Goal: Transaction & Acquisition: Book appointment/travel/reservation

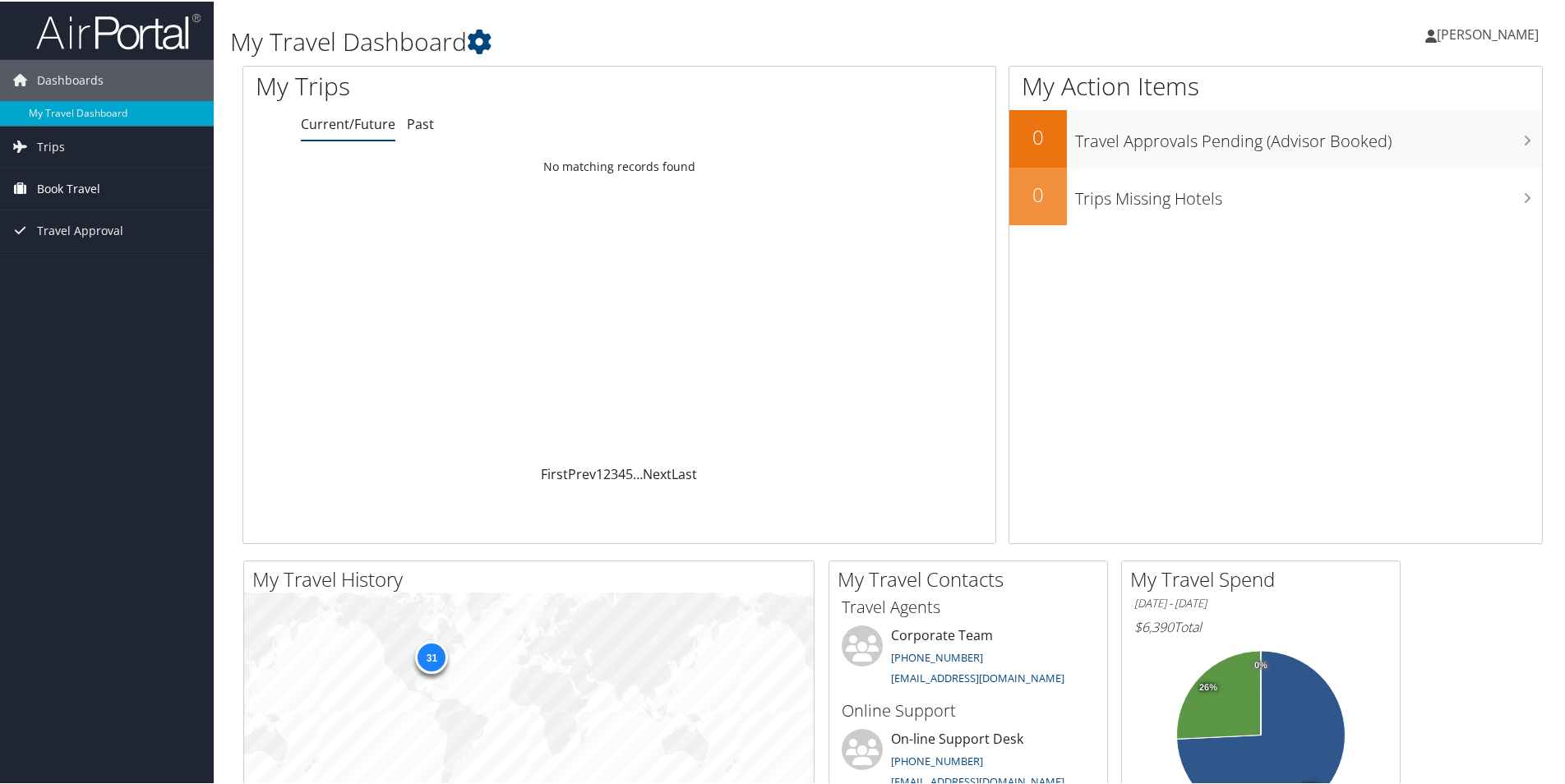
click at [70, 180] on span "Book Travel" at bounding box center [68, 187] width 63 height 41
click at [100, 216] on link "Agent Booking Request" at bounding box center [106, 220] width 213 height 24
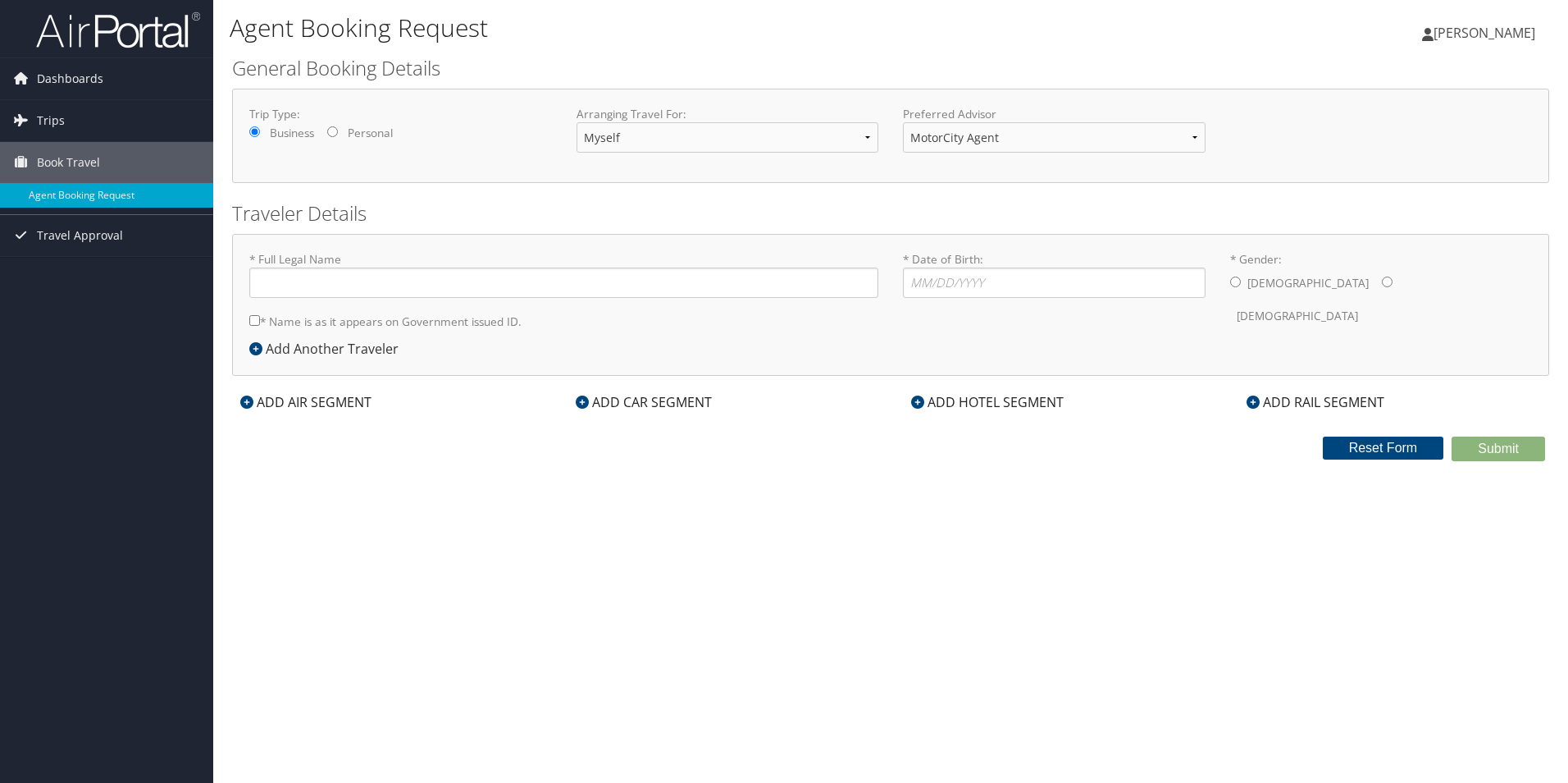
type input "[PERSON_NAME]"
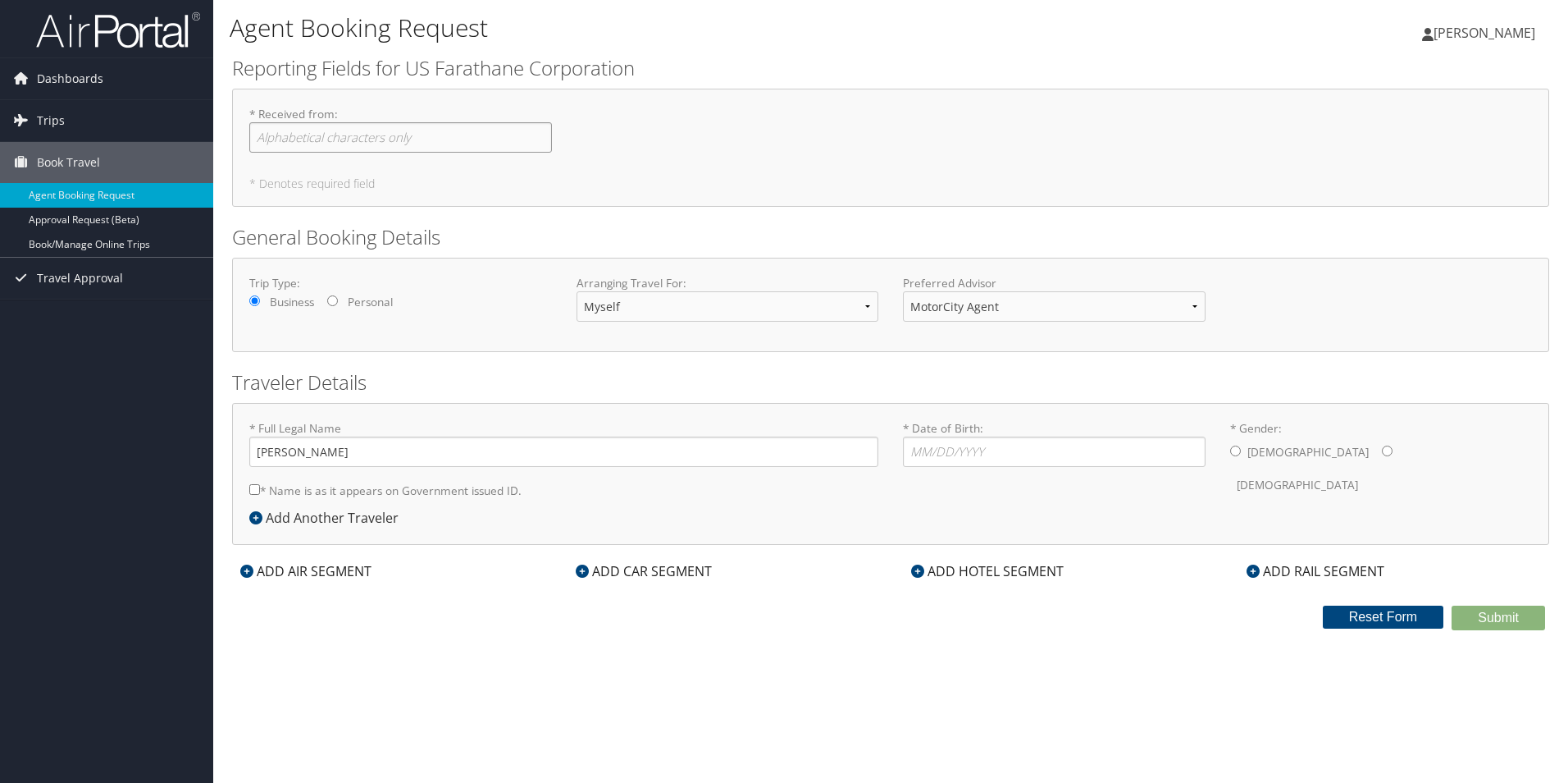
click at [304, 137] on input "* Received from : Required" at bounding box center [400, 138] width 303 height 31
type input "[PERSON_NAME]"
click at [965, 458] on input "* Date of Birth: Invalid Date" at bounding box center [1054, 452] width 303 height 31
type input "02/06/1965"
click at [1231, 450] on input "* Gender: Male Female" at bounding box center [1236, 451] width 11 height 11
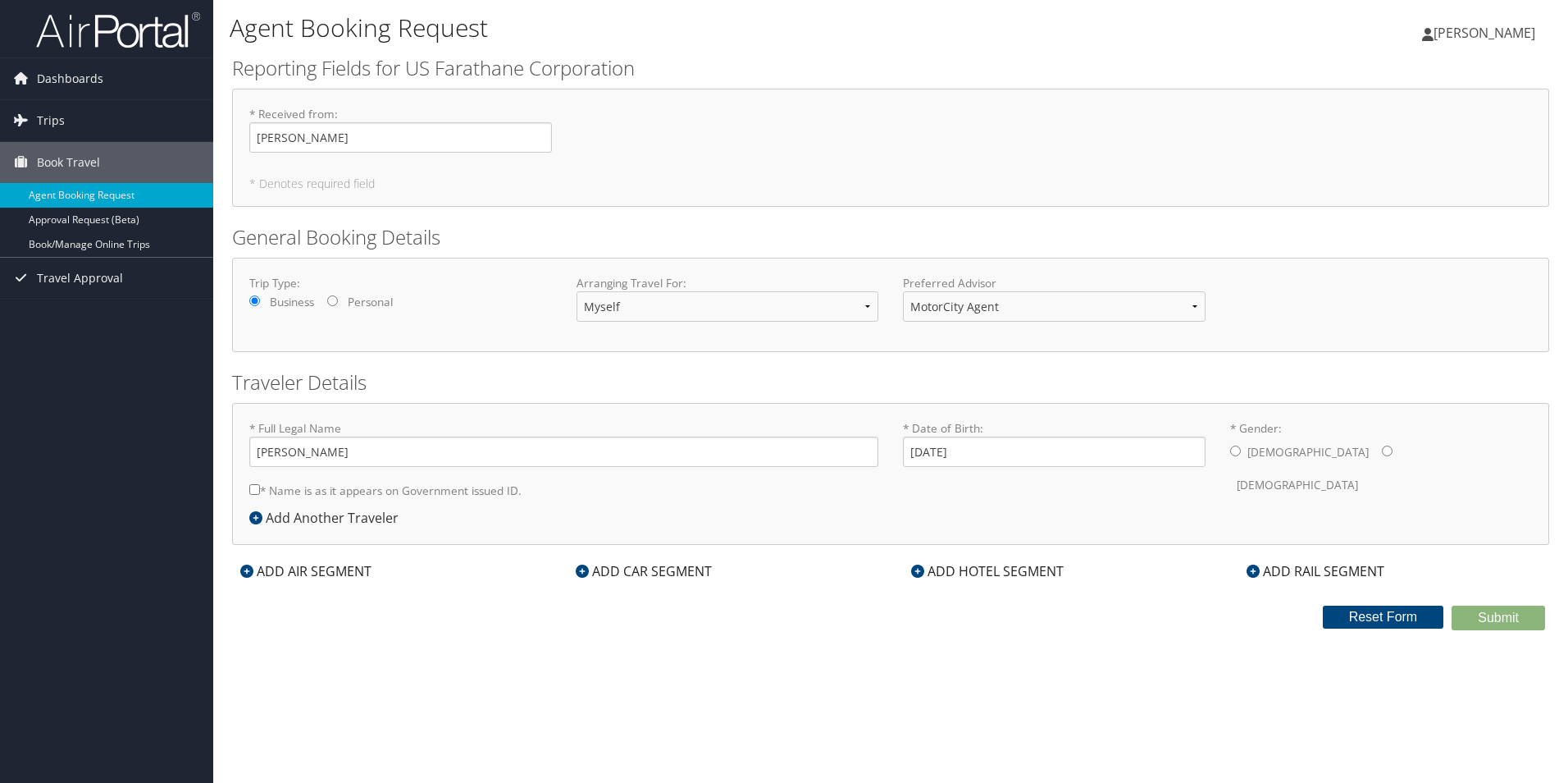
radio input "true"
click at [245, 571] on icon at bounding box center [246, 571] width 13 height 13
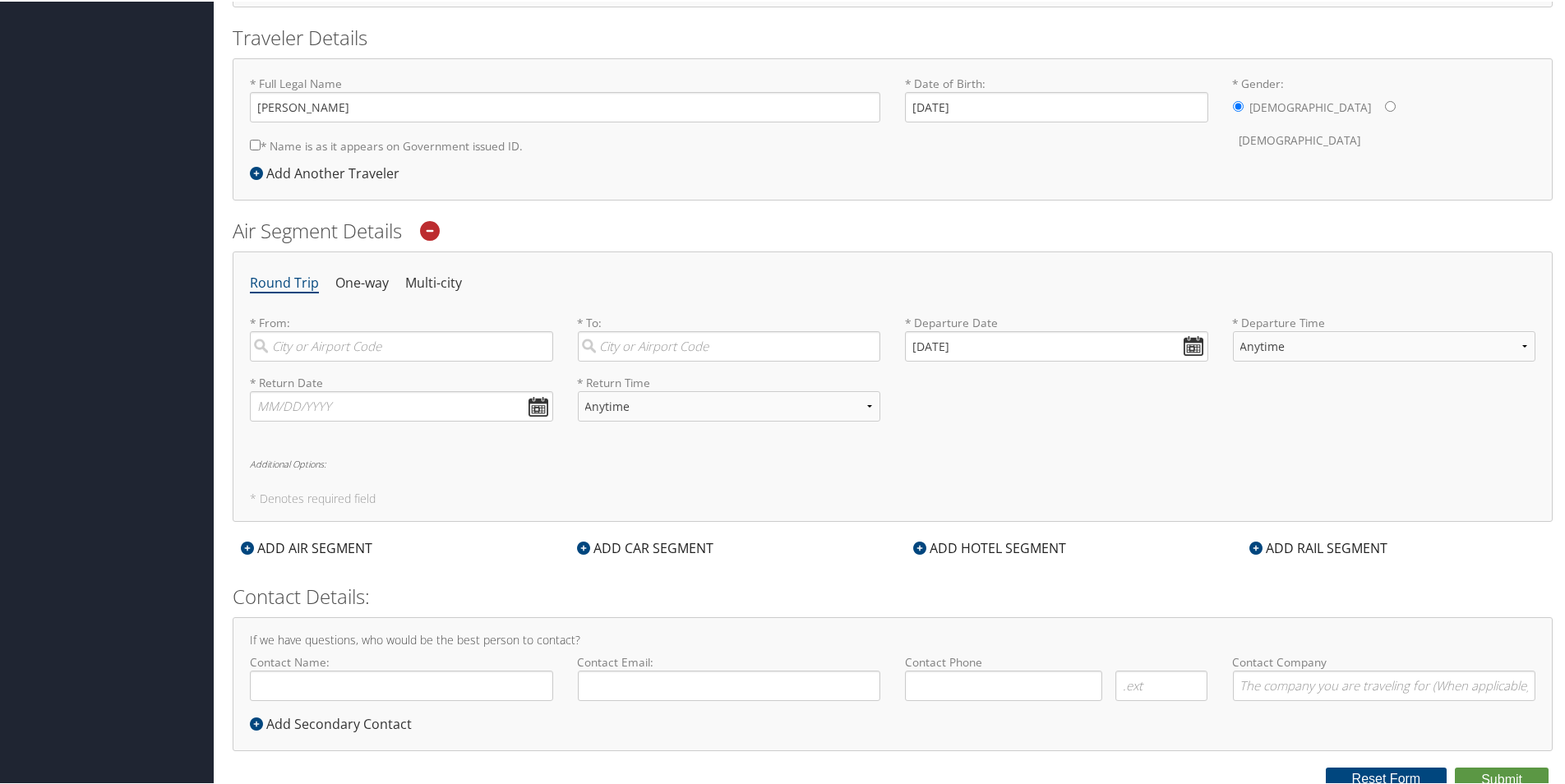
scroll to position [353, 0]
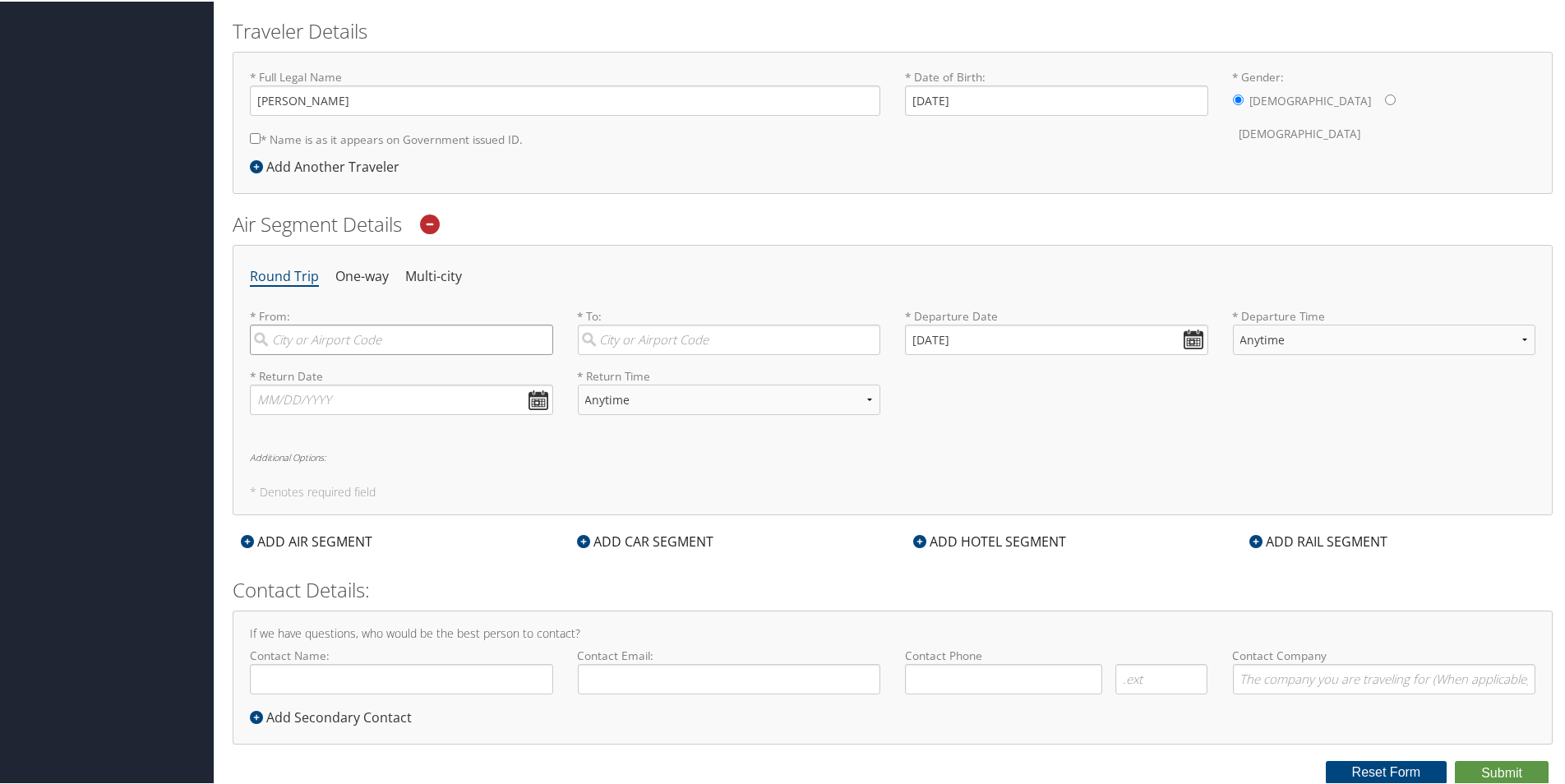
click at [348, 339] on input "search" at bounding box center [401, 338] width 303 height 31
click at [336, 371] on div "Detroit (DTW MI)" at bounding box center [403, 373] width 281 height 22
click at [336, 353] on input "dtw" at bounding box center [401, 338] width 303 height 31
type input "Detroit (DTW MI)"
click at [634, 338] on input "search" at bounding box center [729, 338] width 303 height 31
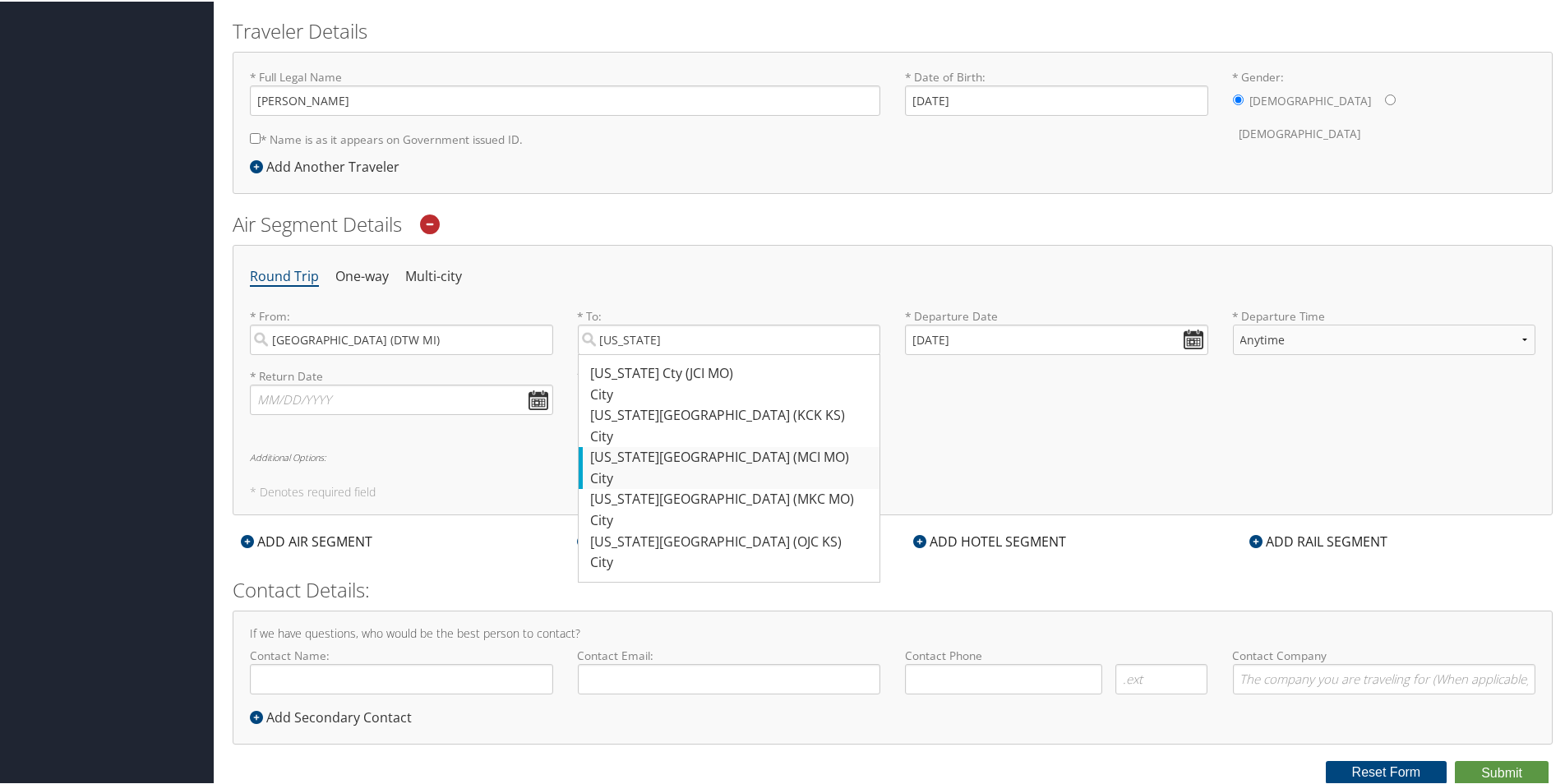
click at [678, 465] on div "Kansas City (MCI MO)" at bounding box center [731, 456] width 281 height 22
click at [678, 353] on input "kansas" at bounding box center [729, 338] width 303 height 31
type input "Kansas City (MCI MO)"
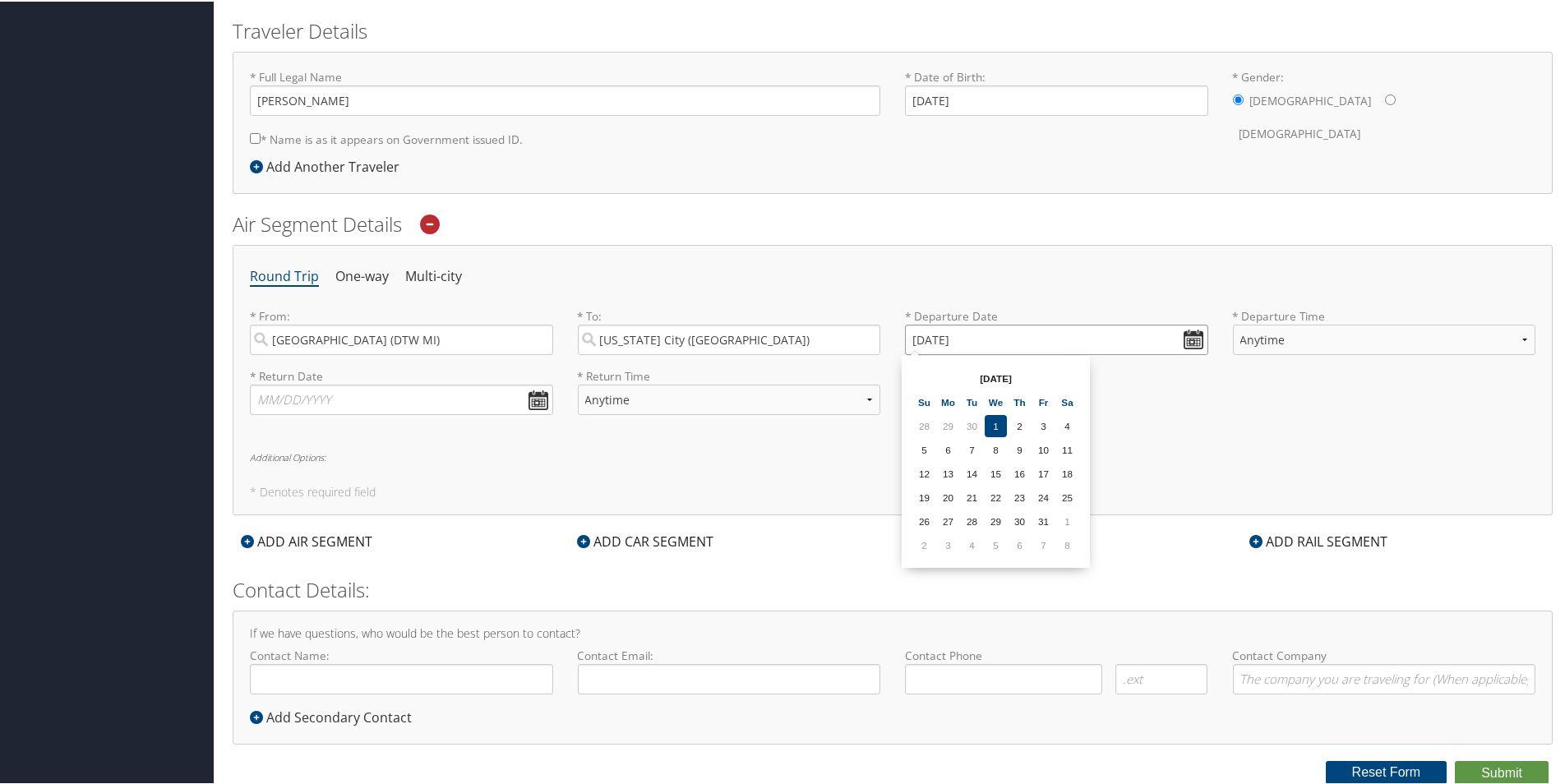
click at [1187, 335] on input "10/01/2025" at bounding box center [1056, 338] width 303 height 31
click at [974, 446] on td "7" at bounding box center [972, 448] width 23 height 23
type input "10/07/2025"
click at [1515, 333] on select "Anytime Early Morning (5AM-7AM) Morning (7AM-12PM) Afternoon (12PM-5PM) Evening…" at bounding box center [1384, 338] width 303 height 31
select select "7AM-12PM"
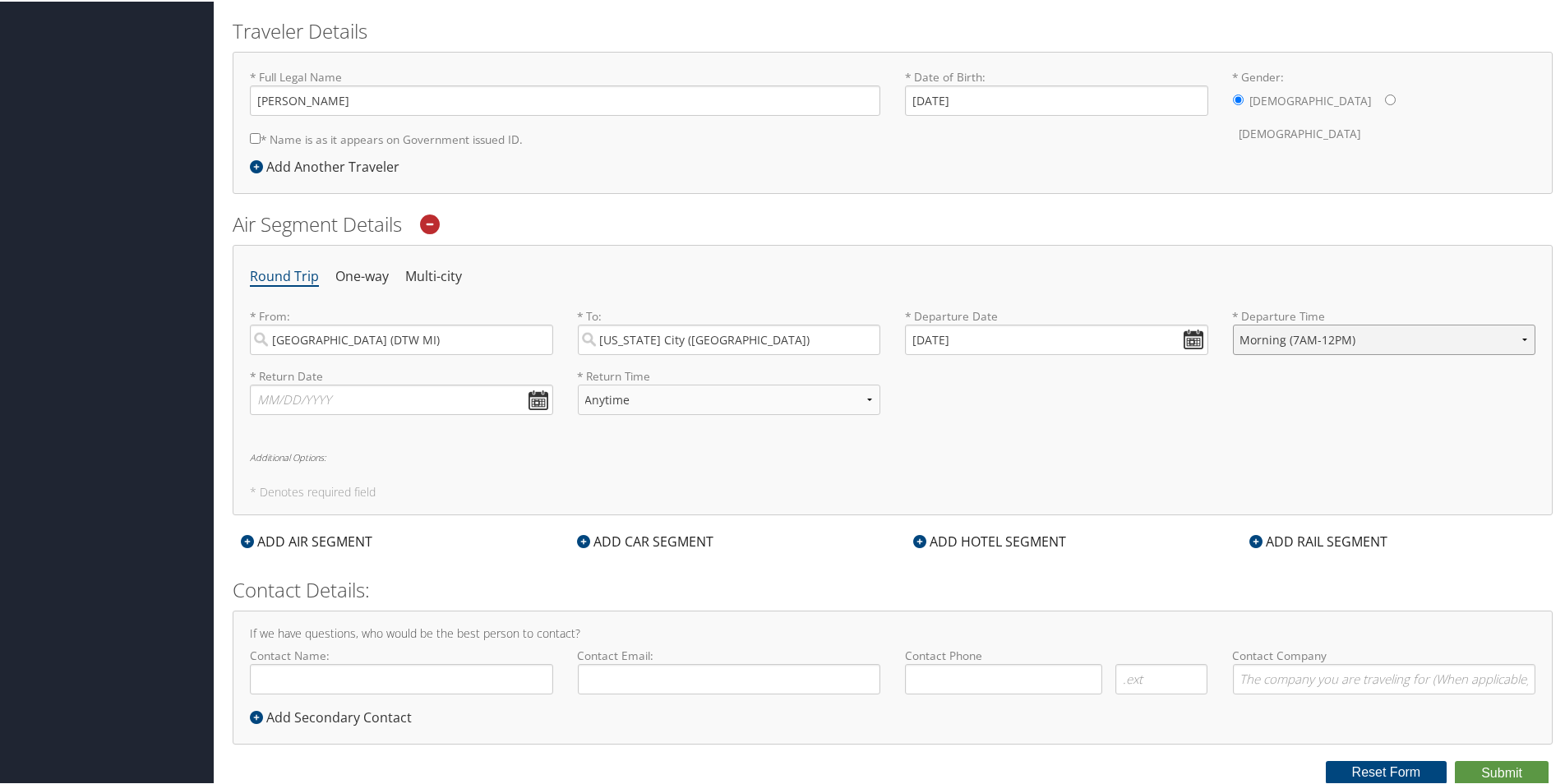
click at [1233, 323] on select "Anytime Early Morning (5AM-7AM) Morning (7AM-12PM) Afternoon (12PM-5PM) Evening…" at bounding box center [1384, 338] width 303 height 31
click at [533, 397] on input "text" at bounding box center [401, 398] width 303 height 31
click at [392, 507] on td "10" at bounding box center [392, 508] width 23 height 23
type input "10/10/2025"
click at [866, 394] on select "Anytime Early Morning (5AM-7AM) Morning (7AM-12PM) Afternoon (12PM-5PM) Evening…" at bounding box center [729, 398] width 303 height 31
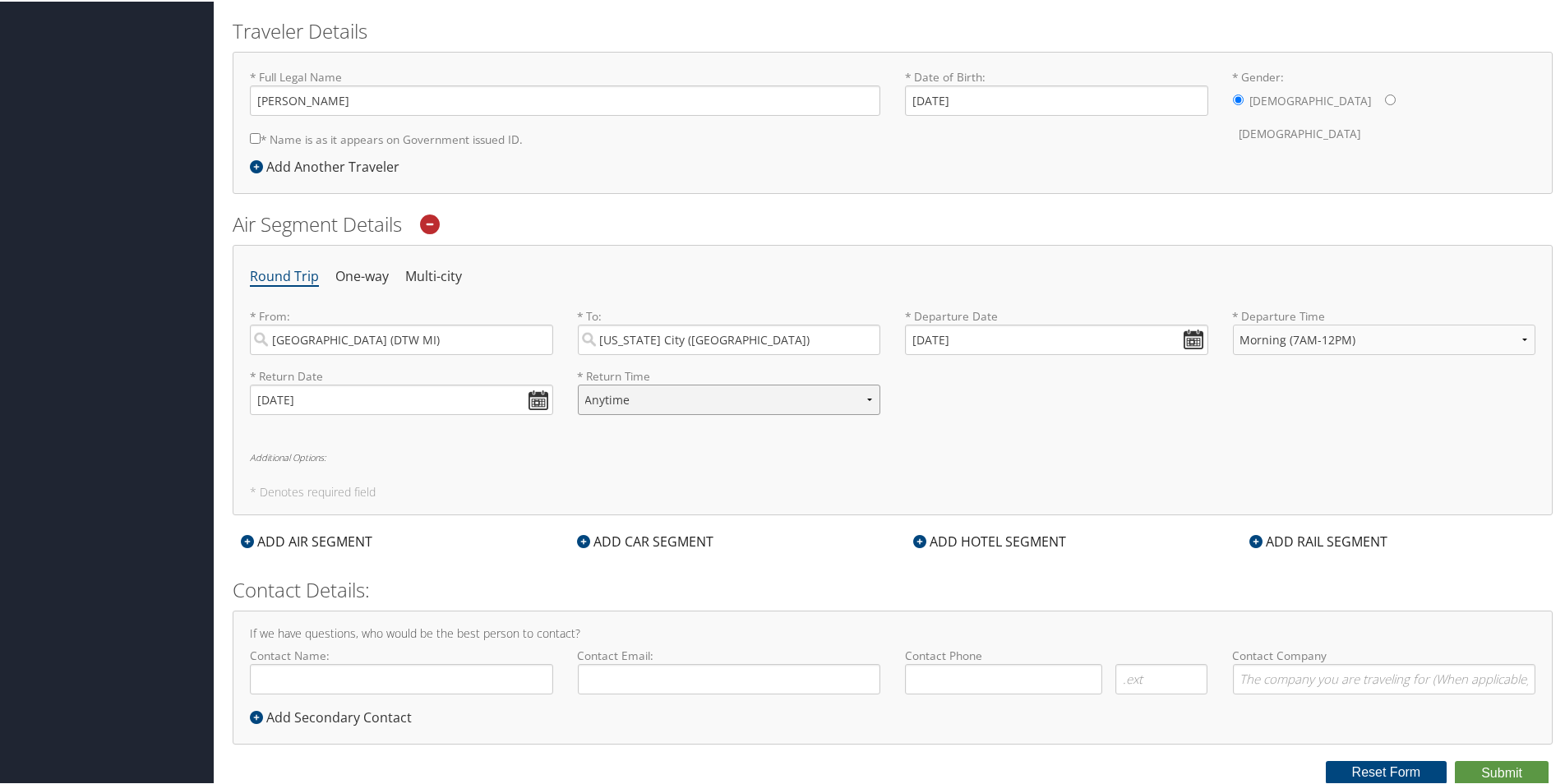
select select "12PM-5PM"
click at [578, 383] on select "Anytime Early Morning (5AM-7AM) Morning (7AM-12PM) Afternoon (12PM-5PM) Evening…" at bounding box center [729, 398] width 303 height 31
click at [369, 682] on input "Contact Name:" at bounding box center [401, 678] width 303 height 31
click at [620, 716] on div "If we have questions, who would be the best person to contact? Contact Name: Re…" at bounding box center [892, 675] width 1320 height 134
click at [330, 676] on input "Contact Name:" at bounding box center [401, 678] width 303 height 31
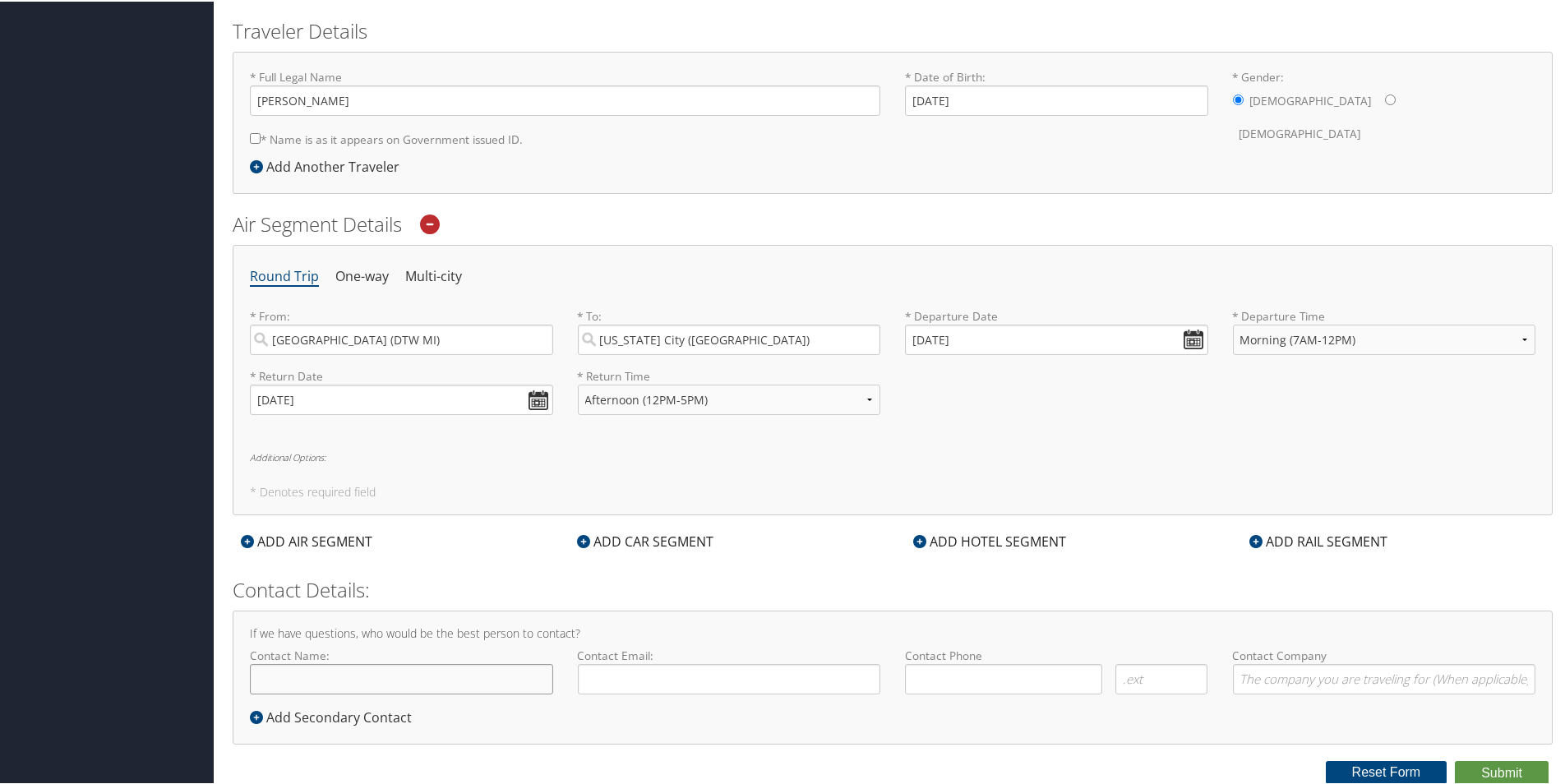
type input "Todd Albert Fletcher"
type input "todztoy@aol.com"
type input "( ) -"
type input "US Farathane"
click at [962, 674] on input "( ) -" at bounding box center [1003, 678] width 197 height 31
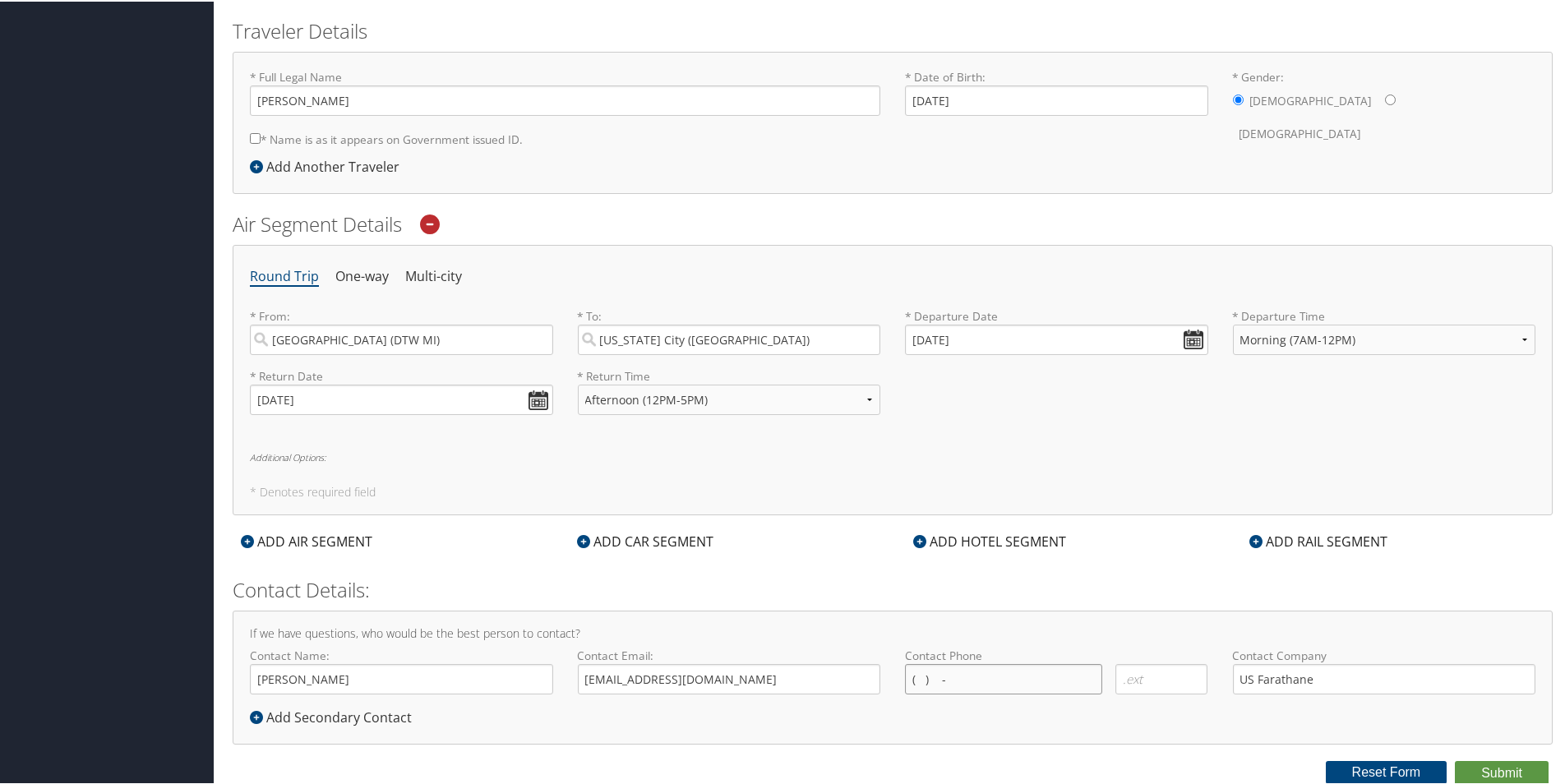
type input "( ) -"
click at [683, 684] on input "todztoy@aol.com" at bounding box center [729, 678] width 303 height 31
drag, startPoint x: 685, startPoint y: 682, endPoint x: 555, endPoint y: 679, distance: 130.0
click at [555, 679] on div "Contact Name: Todd Albert Fletcher Required Contact Email: todztoy@aol.com Requ…" at bounding box center [892, 675] width 1310 height 60
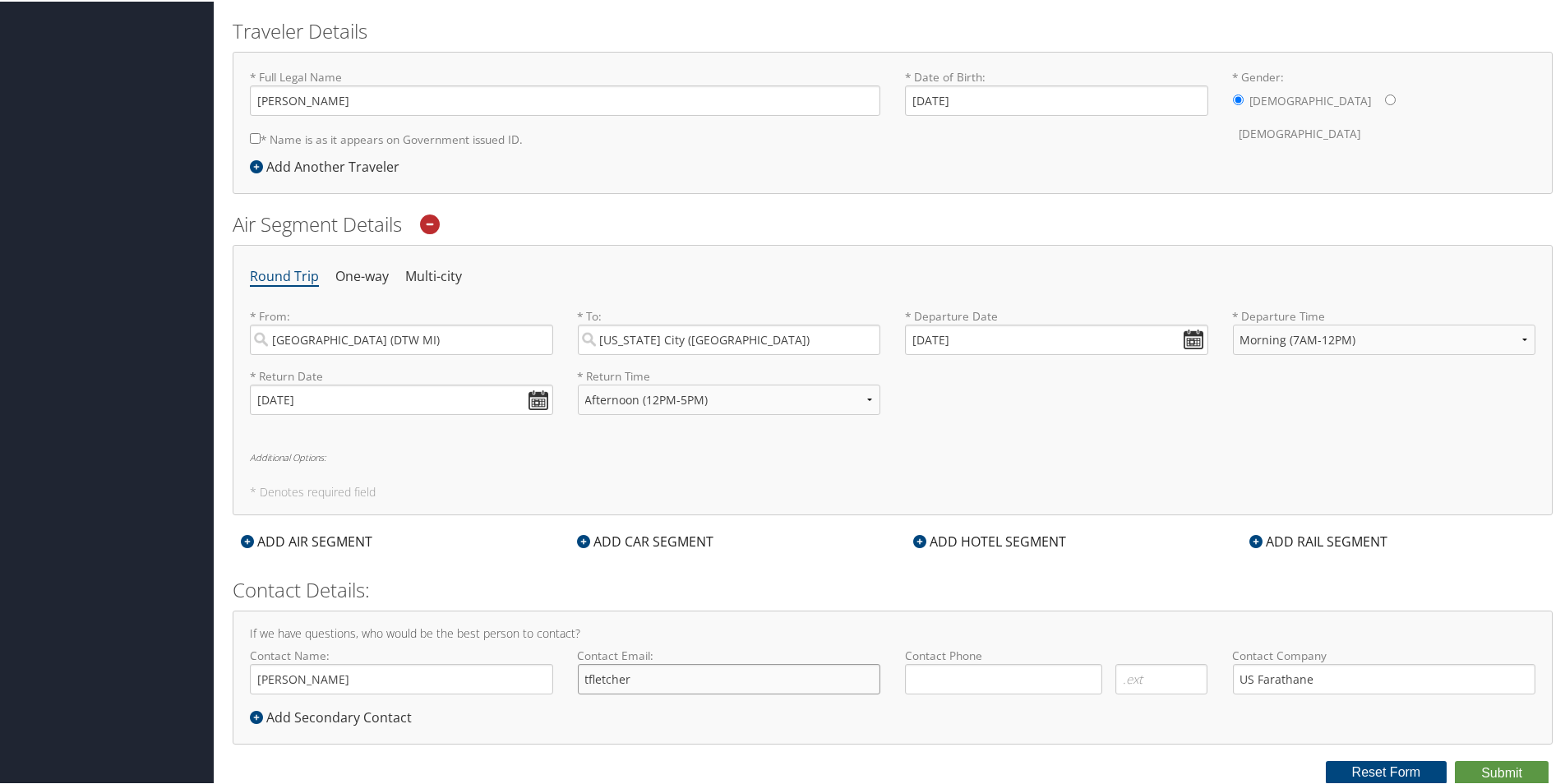
type input "tfletcher@usfarathane.com"
type input "( ) -"
click at [782, 710] on div "If we have questions, who would be the best person to contact? Contact Name: To…" at bounding box center [892, 675] width 1320 height 134
click at [924, 680] on input "( ) -" at bounding box center [1003, 678] width 197 height 31
type input "( ) -"
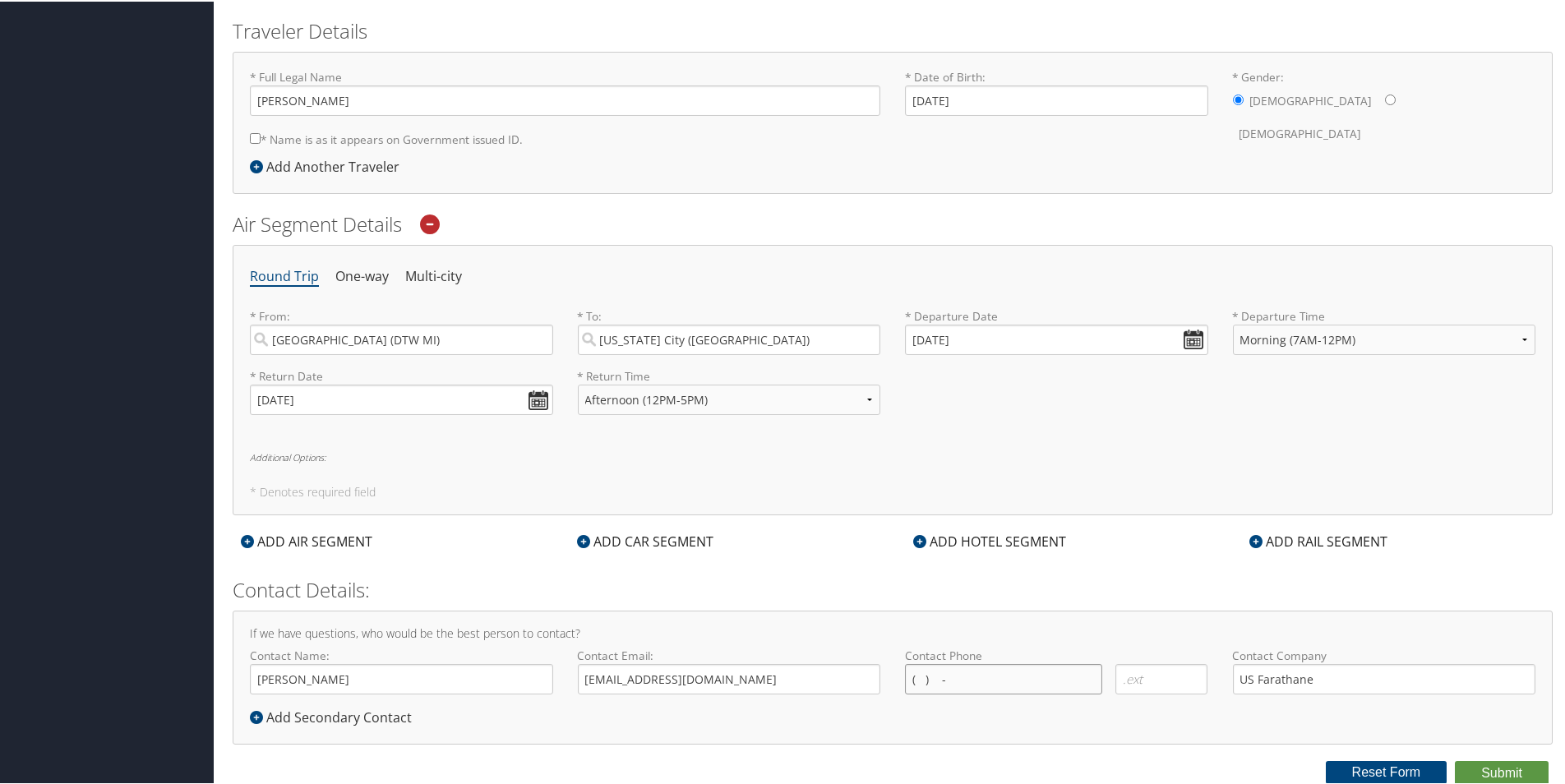
click at [945, 673] on input "( ) -" at bounding box center [1003, 678] width 197 height 31
type input "( ) -"
type input "(248) 840-8037"
click at [1171, 733] on div "If we have questions, who would be the best person to contact? Contact Name: To…" at bounding box center [892, 675] width 1320 height 134
click at [592, 536] on div "ADD CAR SEGMENT" at bounding box center [646, 540] width 153 height 20
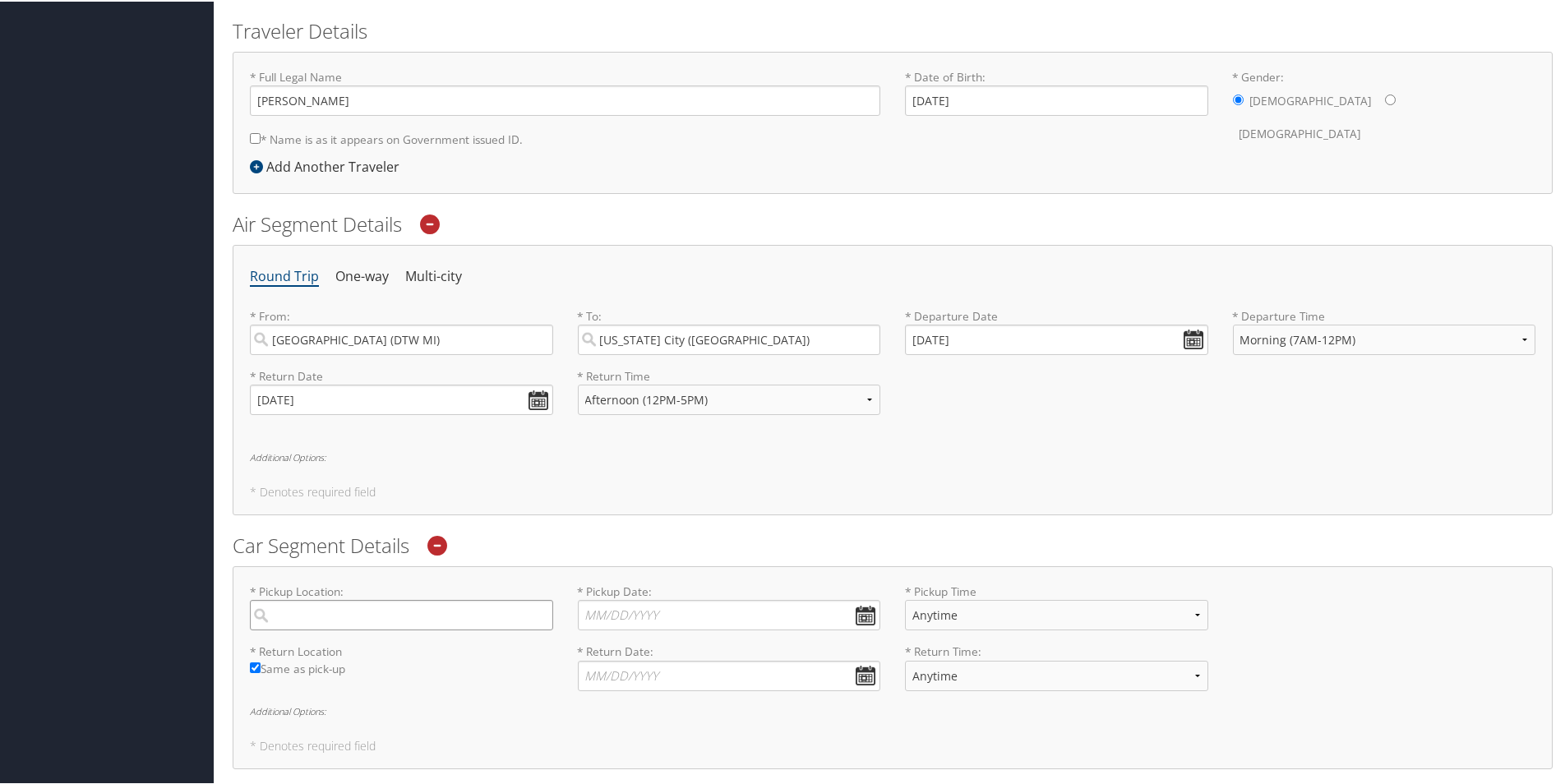
click at [386, 610] on input "search" at bounding box center [401, 613] width 303 height 31
type input "Kansas City"
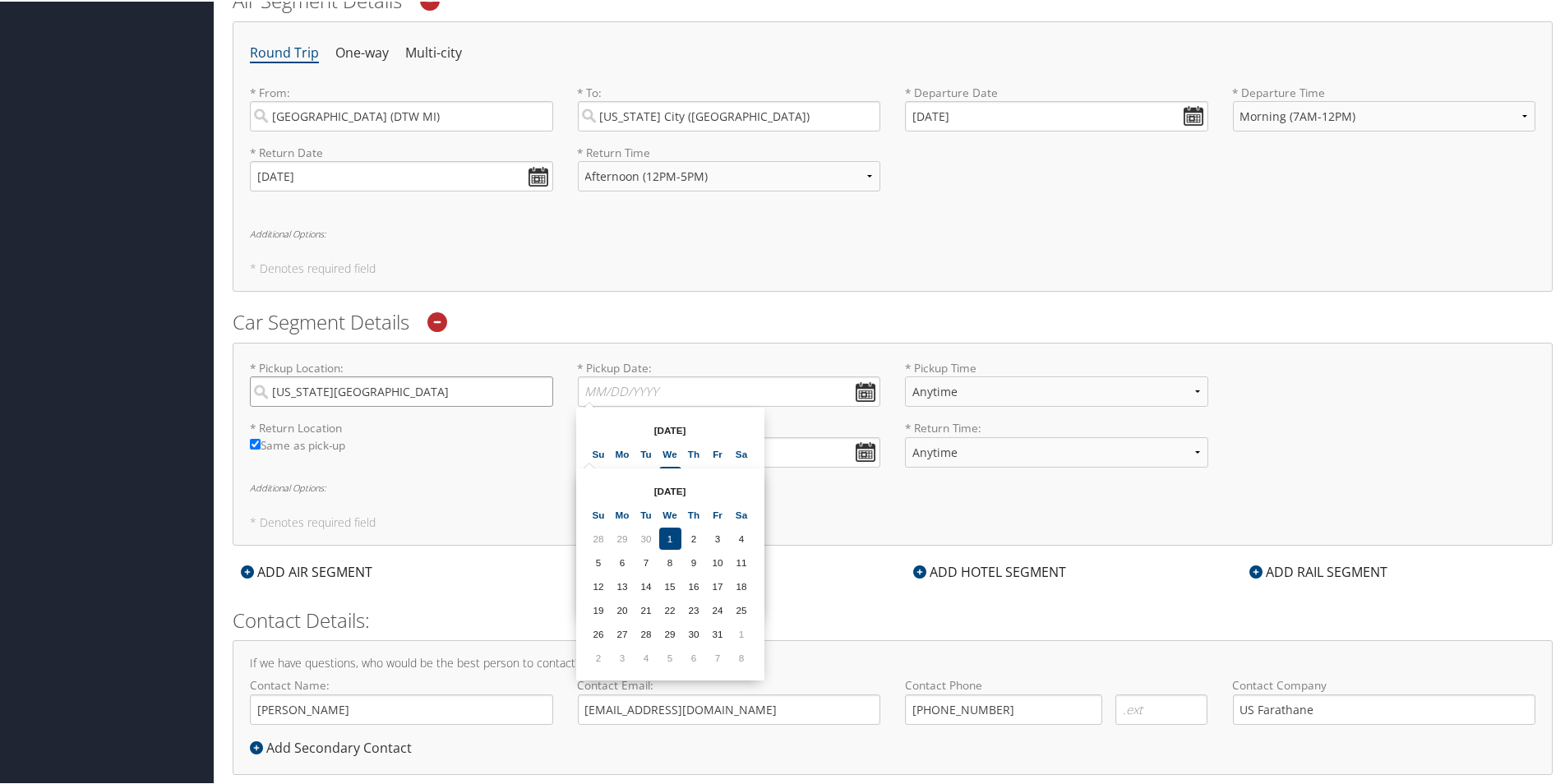
scroll to position [599, 0]
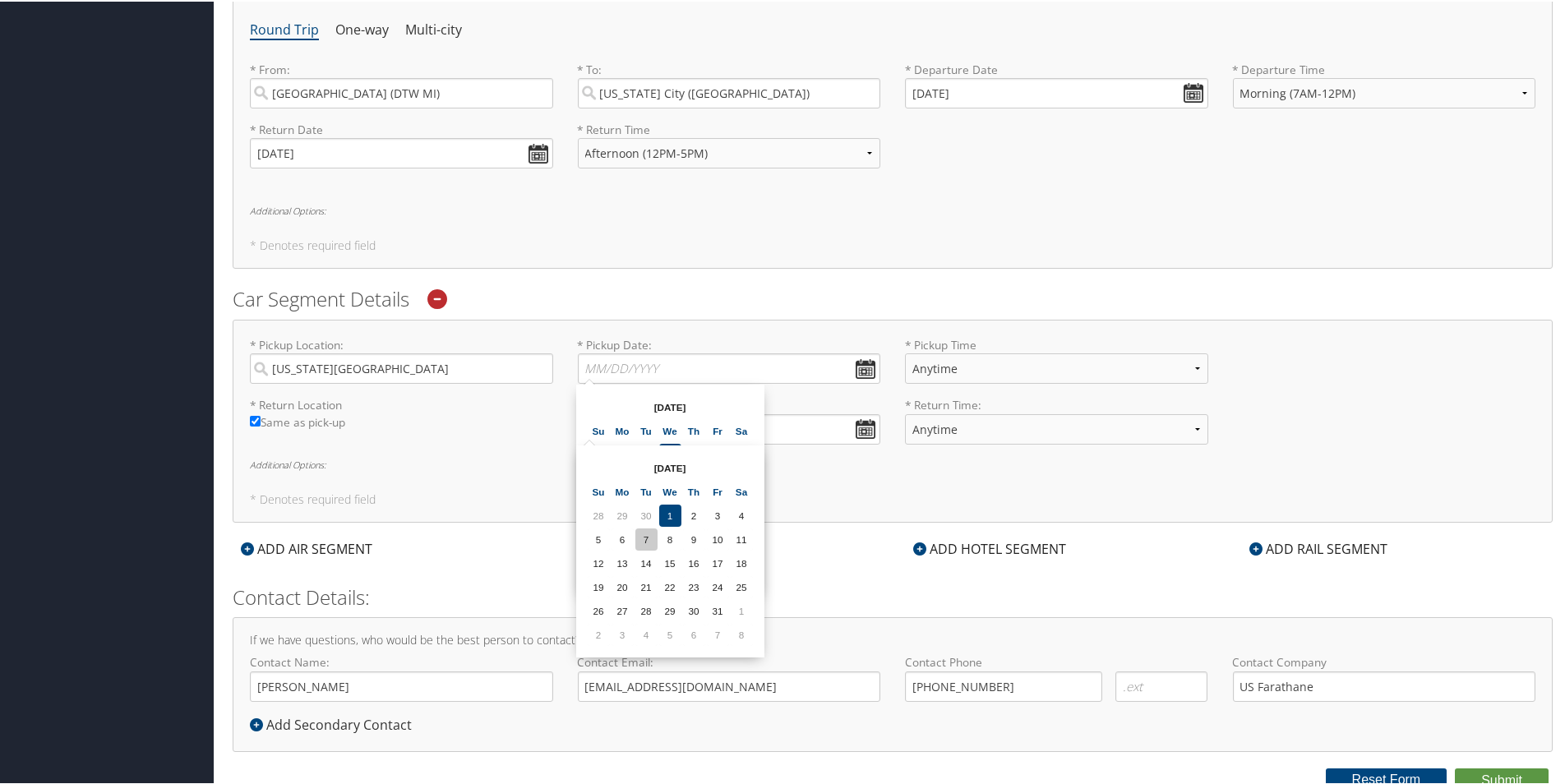
click at [647, 536] on td "7" at bounding box center [646, 537] width 23 height 23
click at [860, 426] on input "10/07/2025" at bounding box center [729, 428] width 303 height 31
click at [719, 538] on td "10" at bounding box center [718, 537] width 23 height 23
type input "10/10/2025"
click at [858, 360] on input "* Pickup Date: Dates must be valid" at bounding box center [729, 367] width 303 height 31
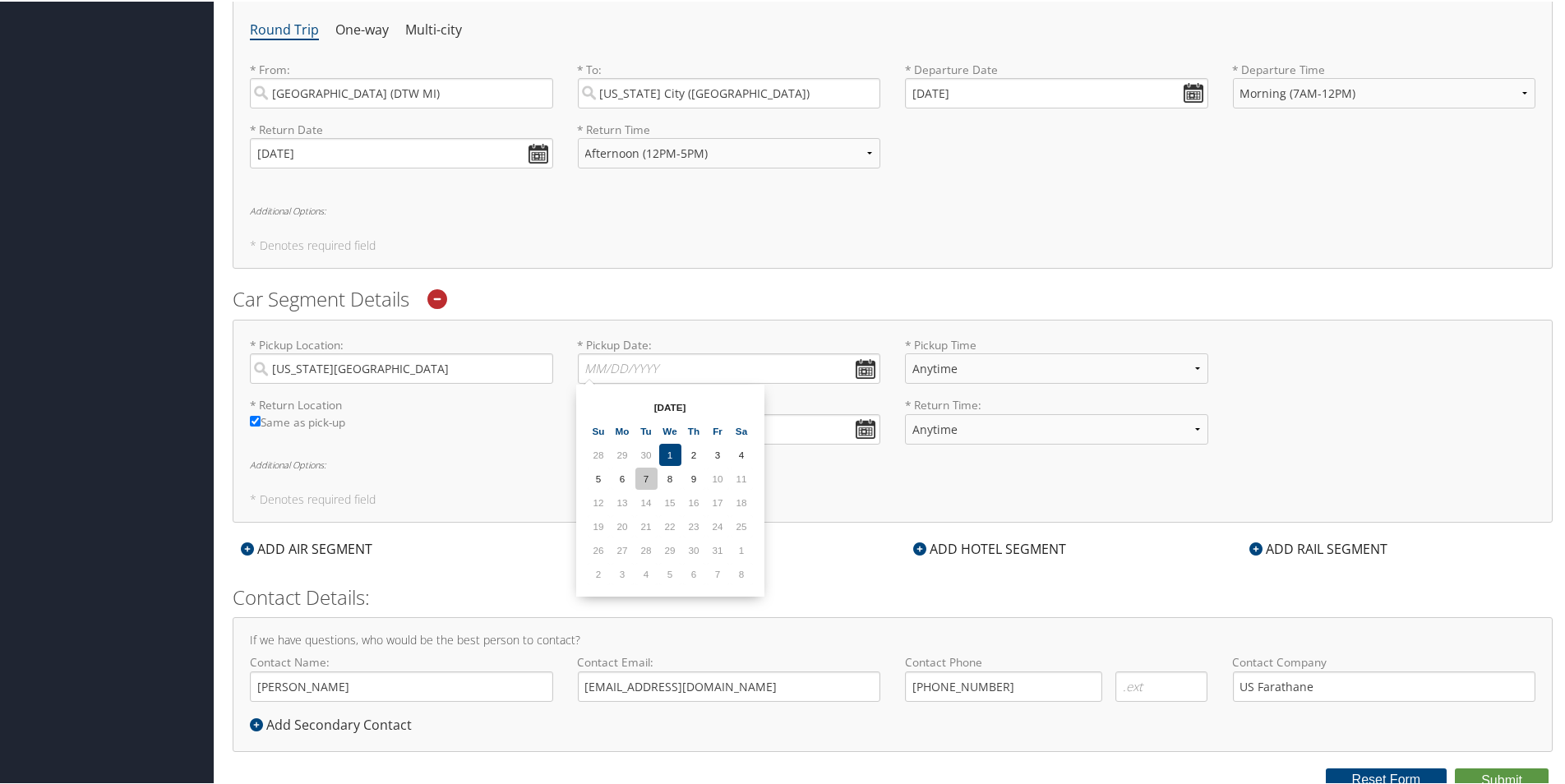
click at [645, 476] on td "7" at bounding box center [646, 476] width 23 height 23
type input "10/07/2025"
click at [1191, 366] on select "Anytime 12:00 AM 1:00 AM 2:00 AM 3:00 AM 4:00 AM 5:00 AM 6:00 AM 7:00 AM 8:00 A…" at bounding box center [1056, 367] width 303 height 31
click at [1359, 396] on div "* Return Location Required Same as pick-up * Return Date: 10/10/2025 Dates must…" at bounding box center [892, 425] width 1310 height 60
click at [1379, 387] on div "* Pickup Location: Kansas City Required * Pickup Date: 10/07/2025 Dates must be…" at bounding box center [892, 365] width 1310 height 60
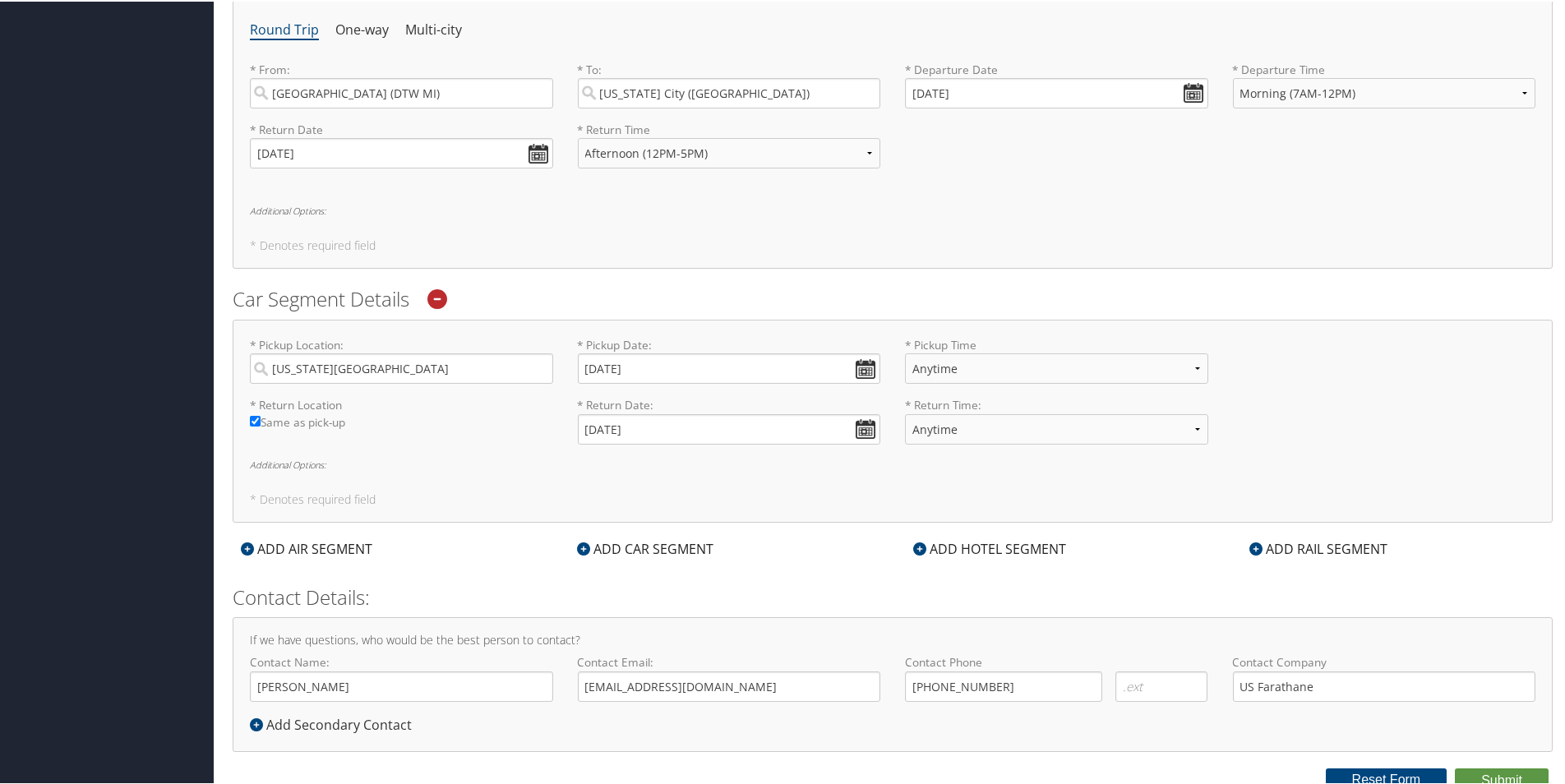
click at [919, 549] on icon at bounding box center [919, 547] width 14 height 14
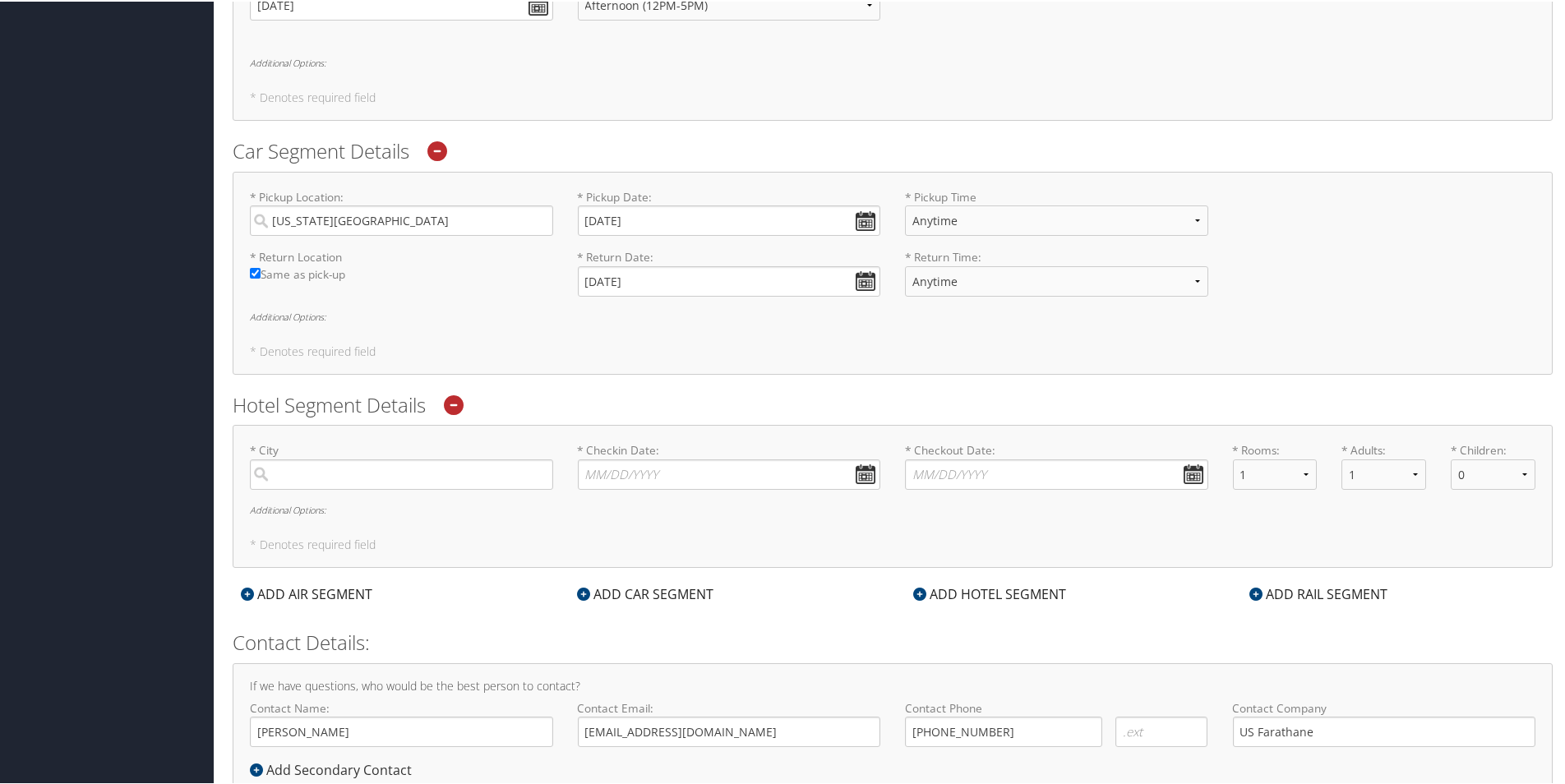
scroll to position [800, 0]
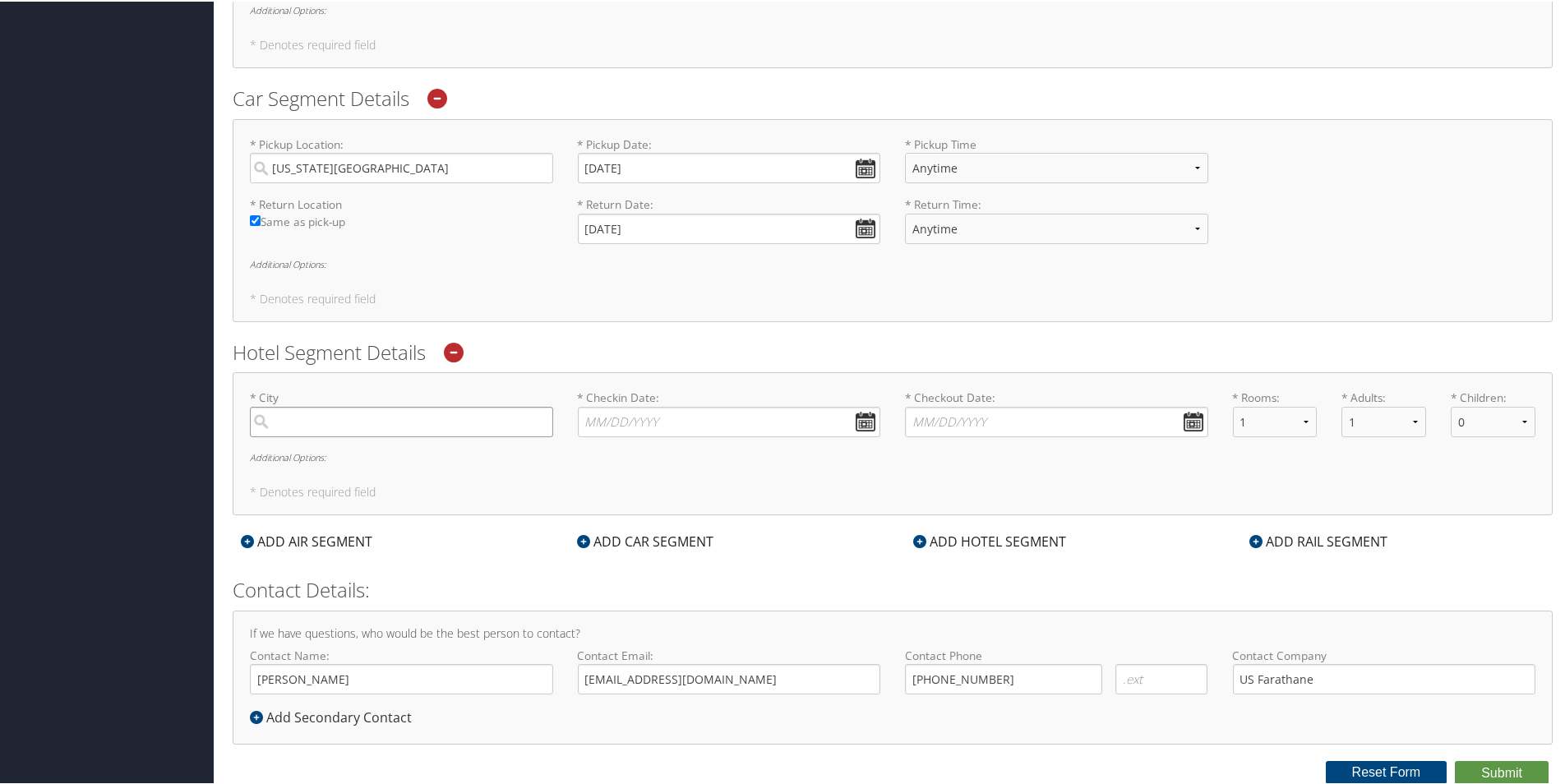
click at [317, 419] on input "search" at bounding box center [401, 420] width 303 height 31
type input "Kansas City"
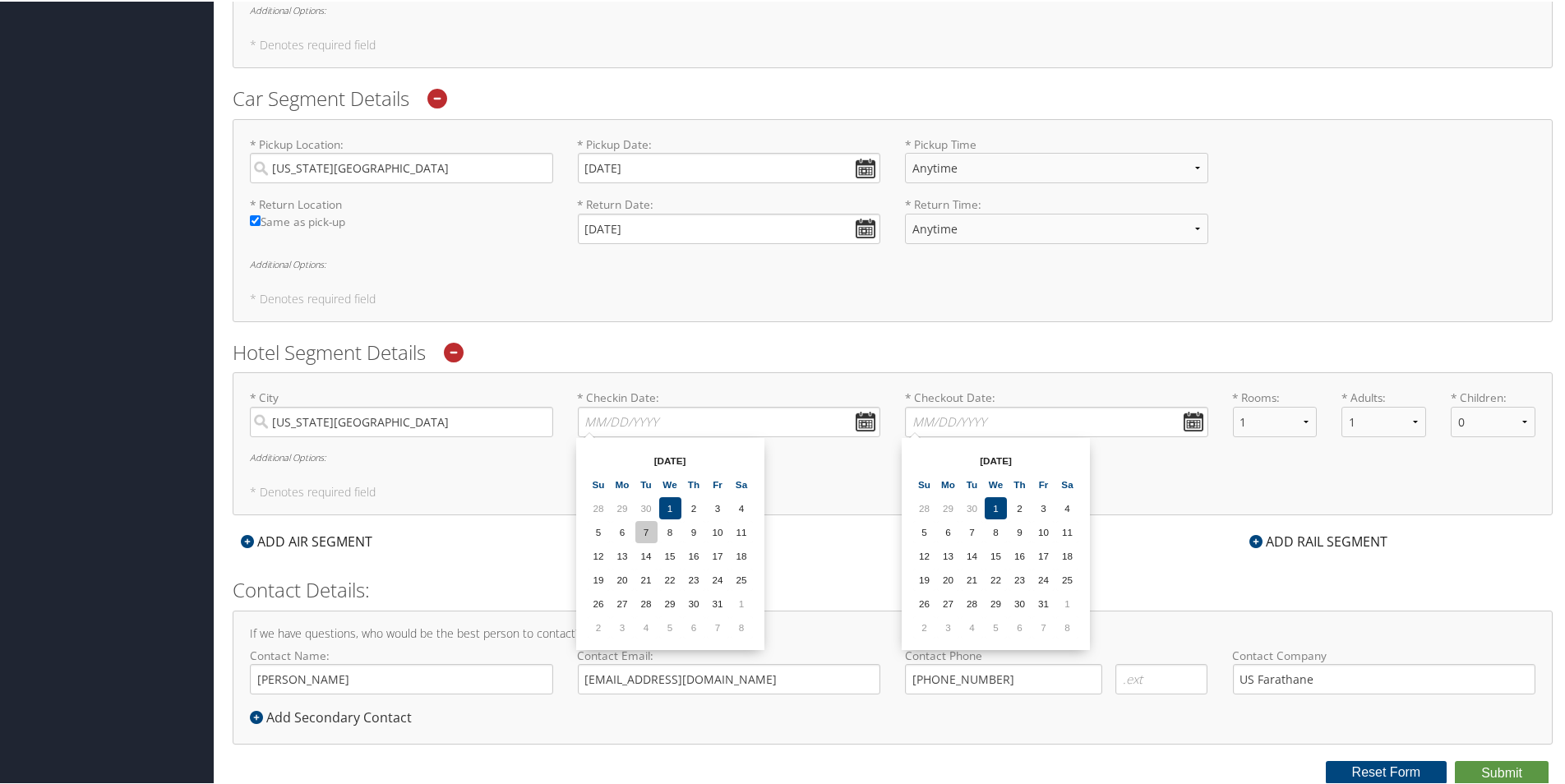
click at [647, 529] on td "7" at bounding box center [646, 530] width 23 height 23
type input "10/07/2025"
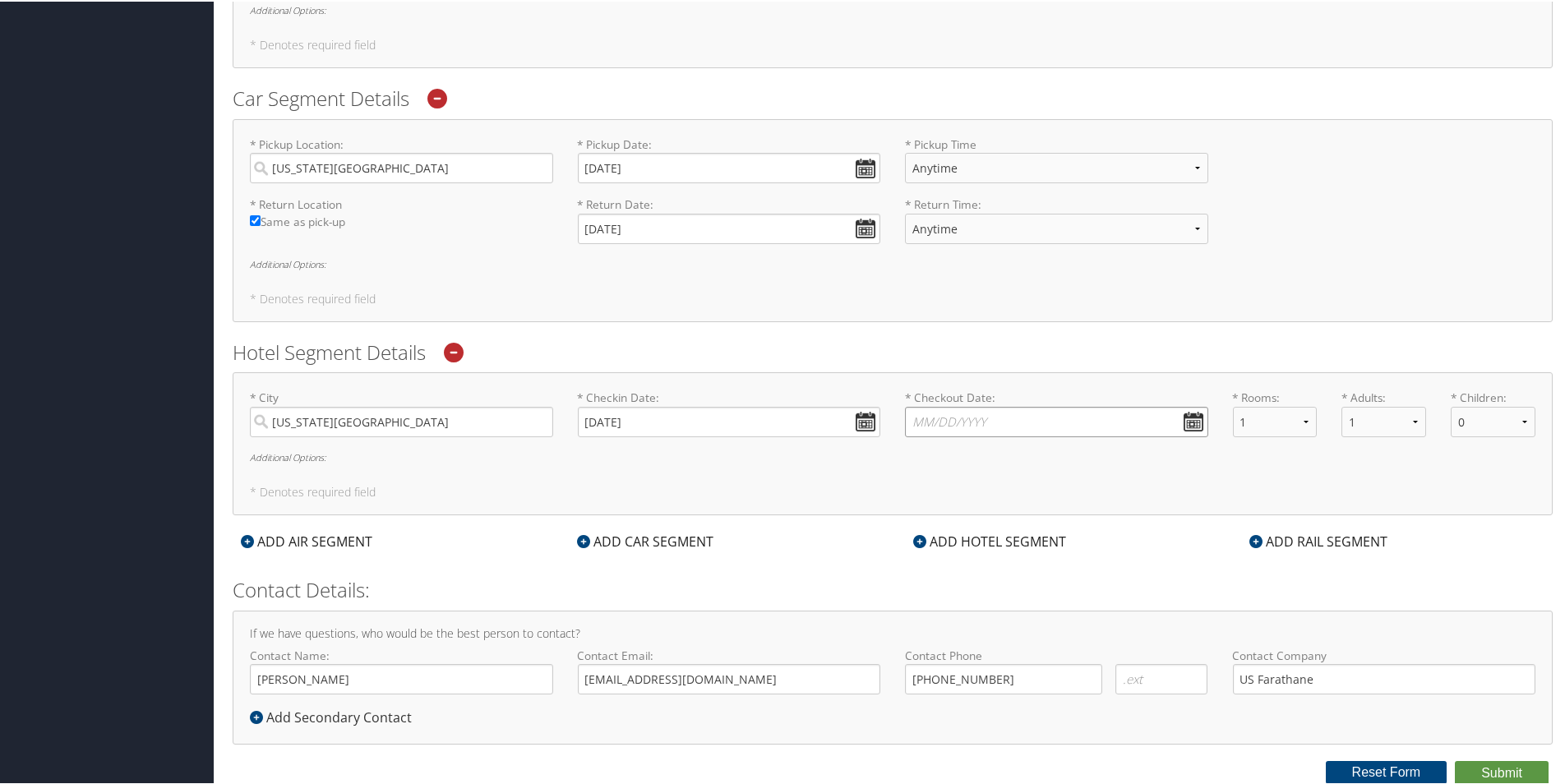
click at [1190, 423] on input "* Checkout Date: Dates must be valid" at bounding box center [1056, 420] width 303 height 31
click at [1049, 527] on td "10" at bounding box center [1043, 530] width 23 height 23
type input "10/10/2025"
click at [538, 487] on h5 "* Denotes required field" at bounding box center [891, 490] width 1285 height 12
click at [1492, 769] on button "Submit" at bounding box center [1501, 770] width 94 height 24
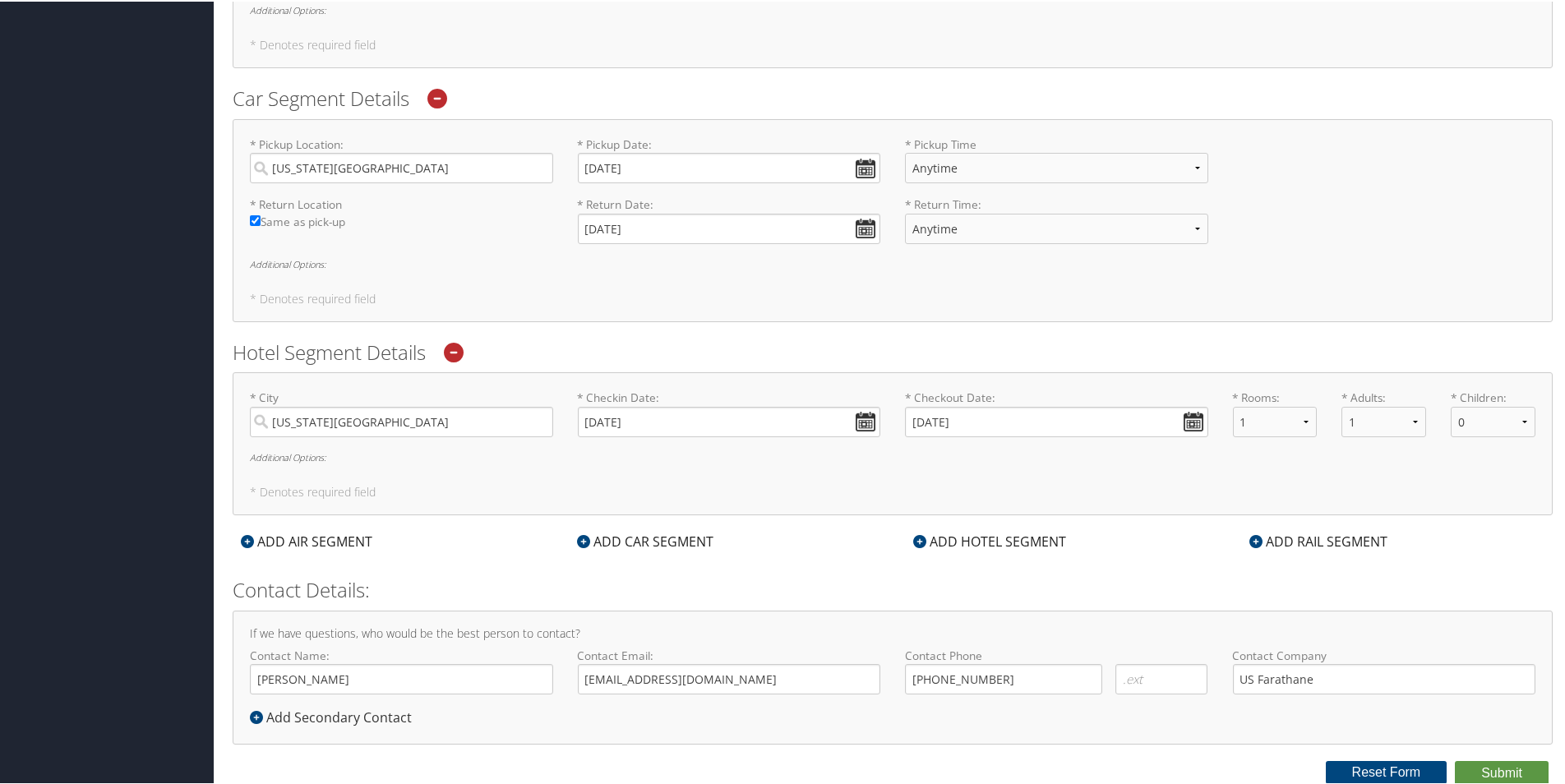
scroll to position [99, 0]
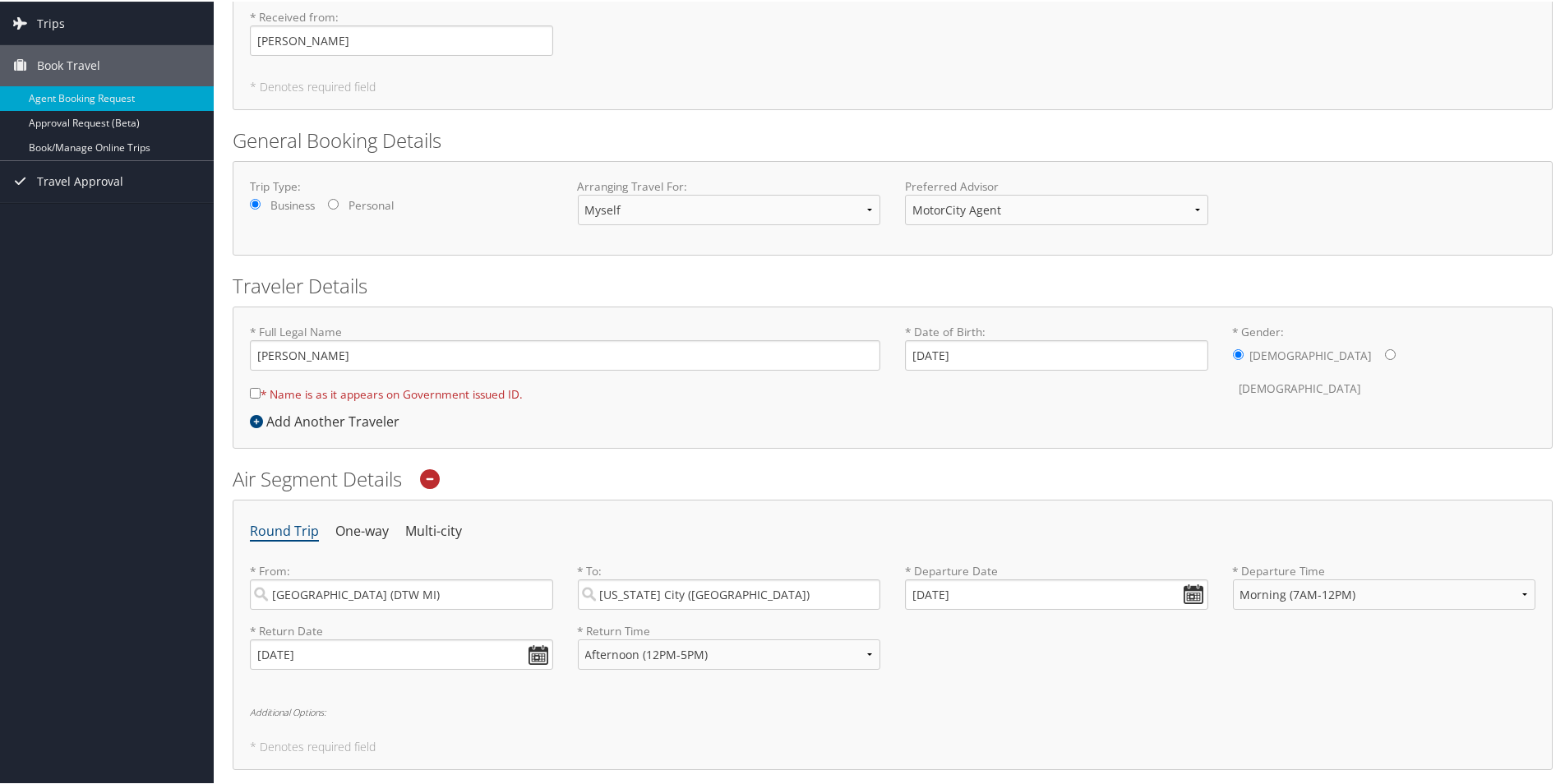
click at [254, 391] on input "* Name is as it appears on Government issued ID." at bounding box center [255, 392] width 11 height 11
checkbox input "true"
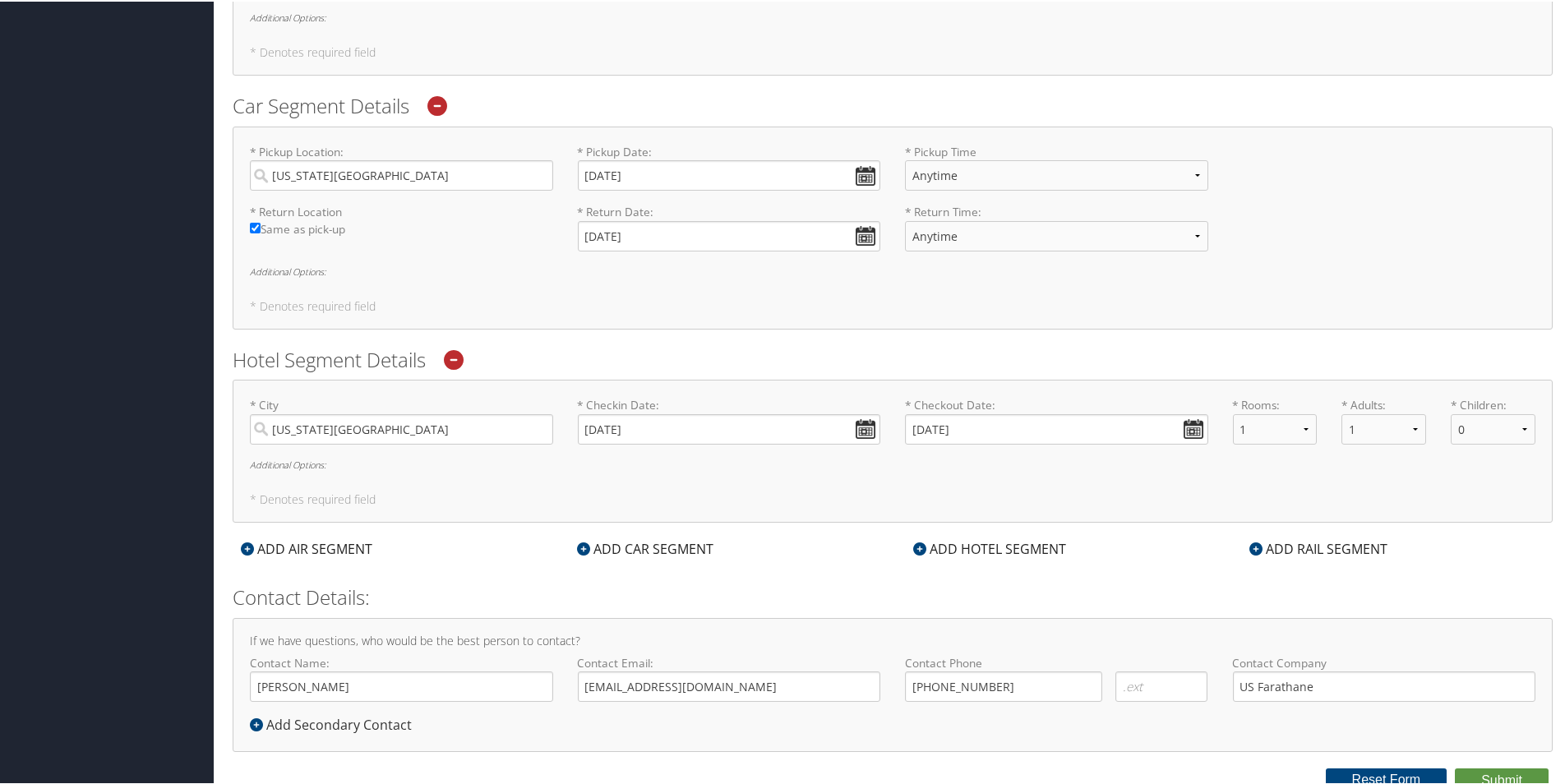
scroll to position [800, 0]
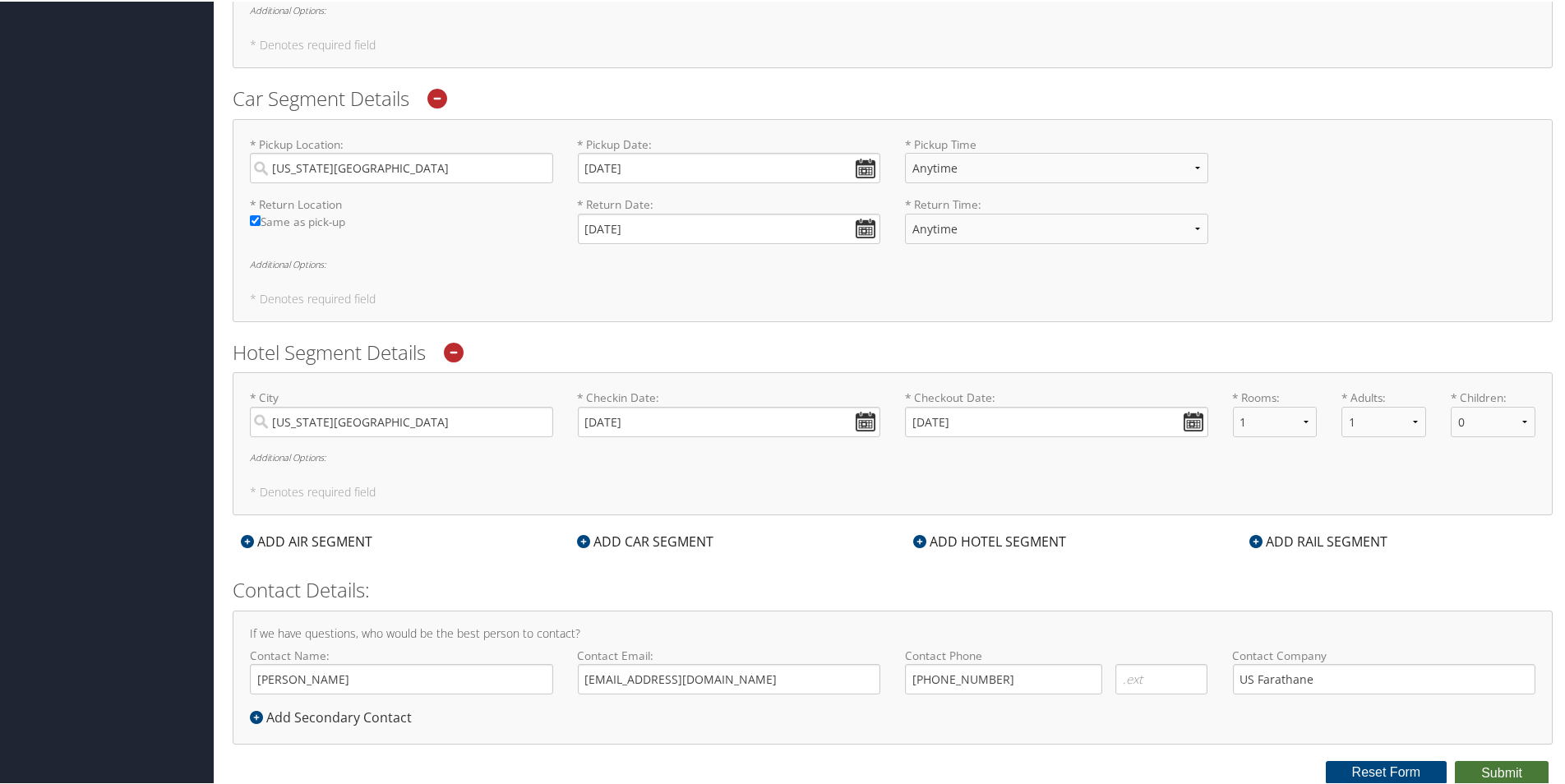
click at [1518, 770] on button "Submit" at bounding box center [1501, 770] width 94 height 24
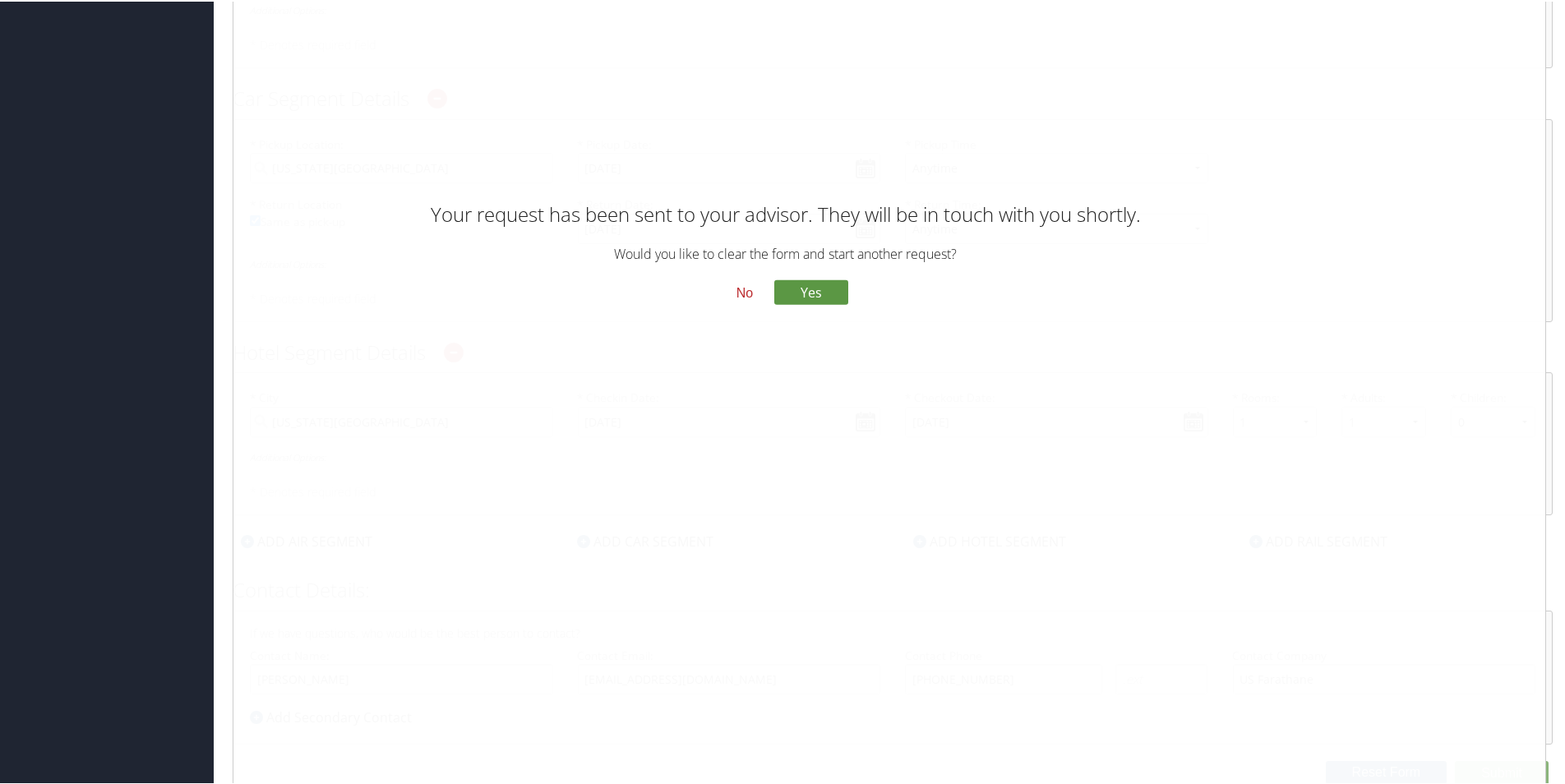
click at [738, 289] on button "No" at bounding box center [744, 291] width 42 height 28
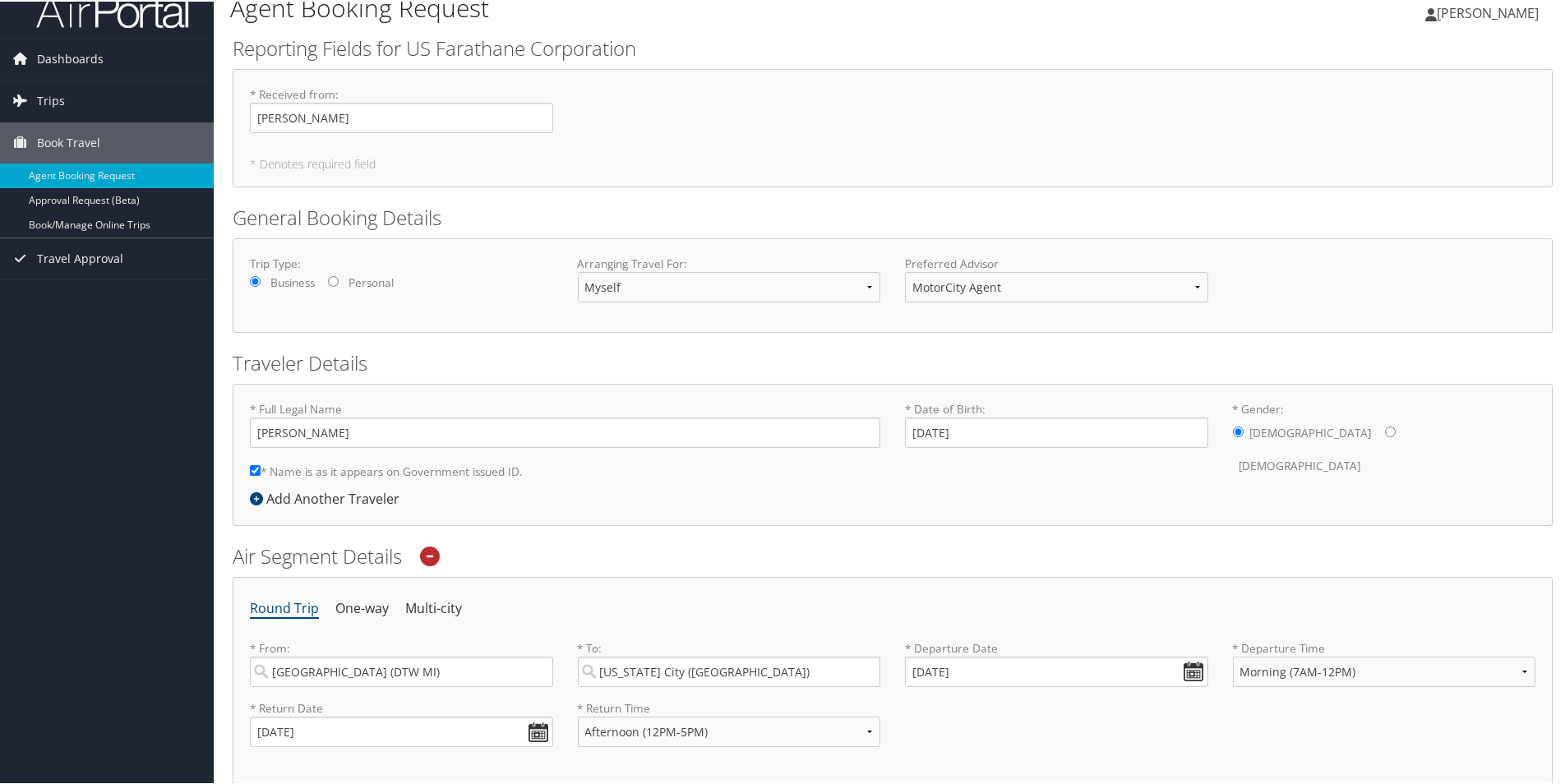
scroll to position [0, 0]
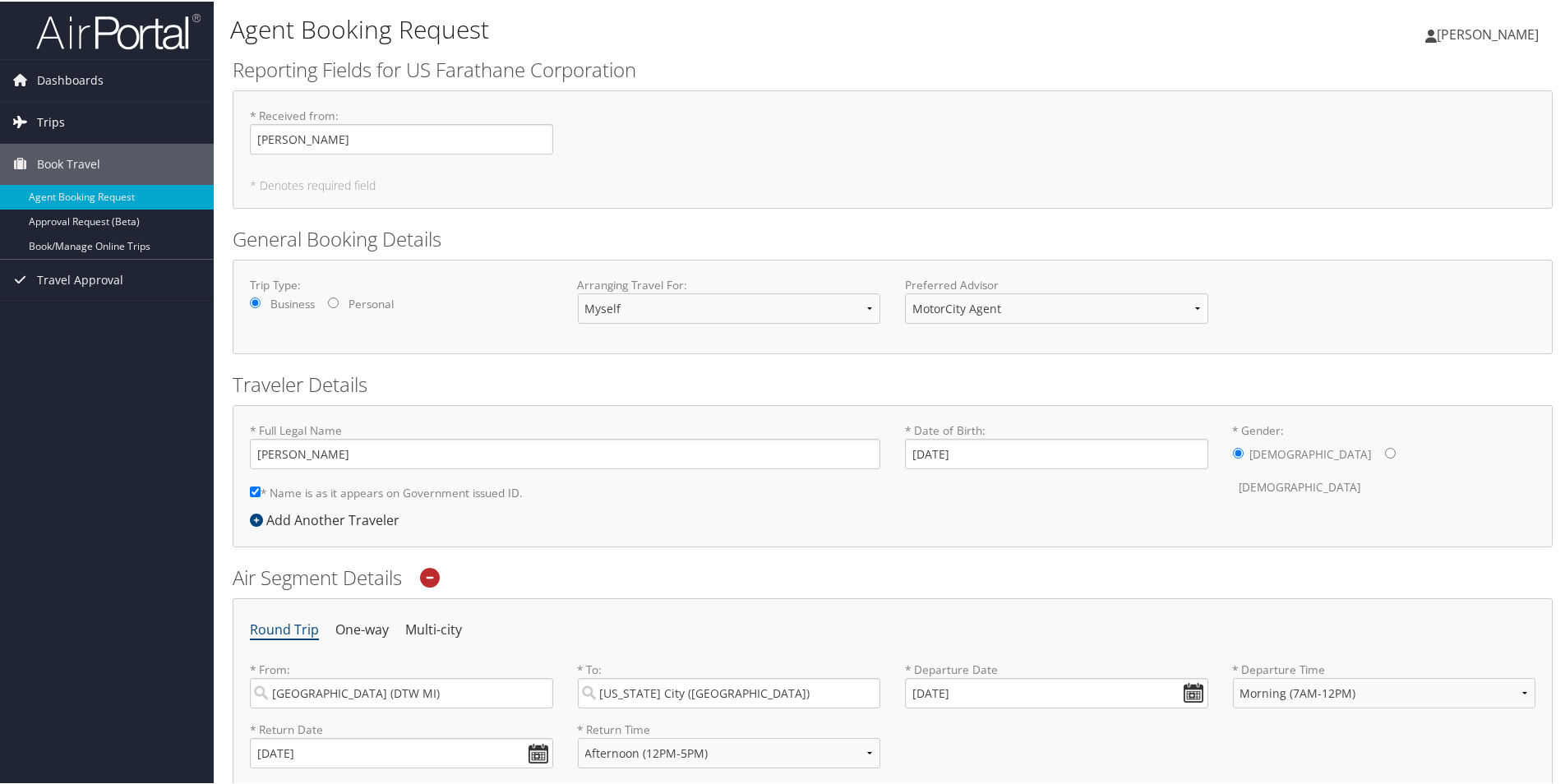
click at [52, 122] on span "Trips" at bounding box center [50, 121] width 28 height 41
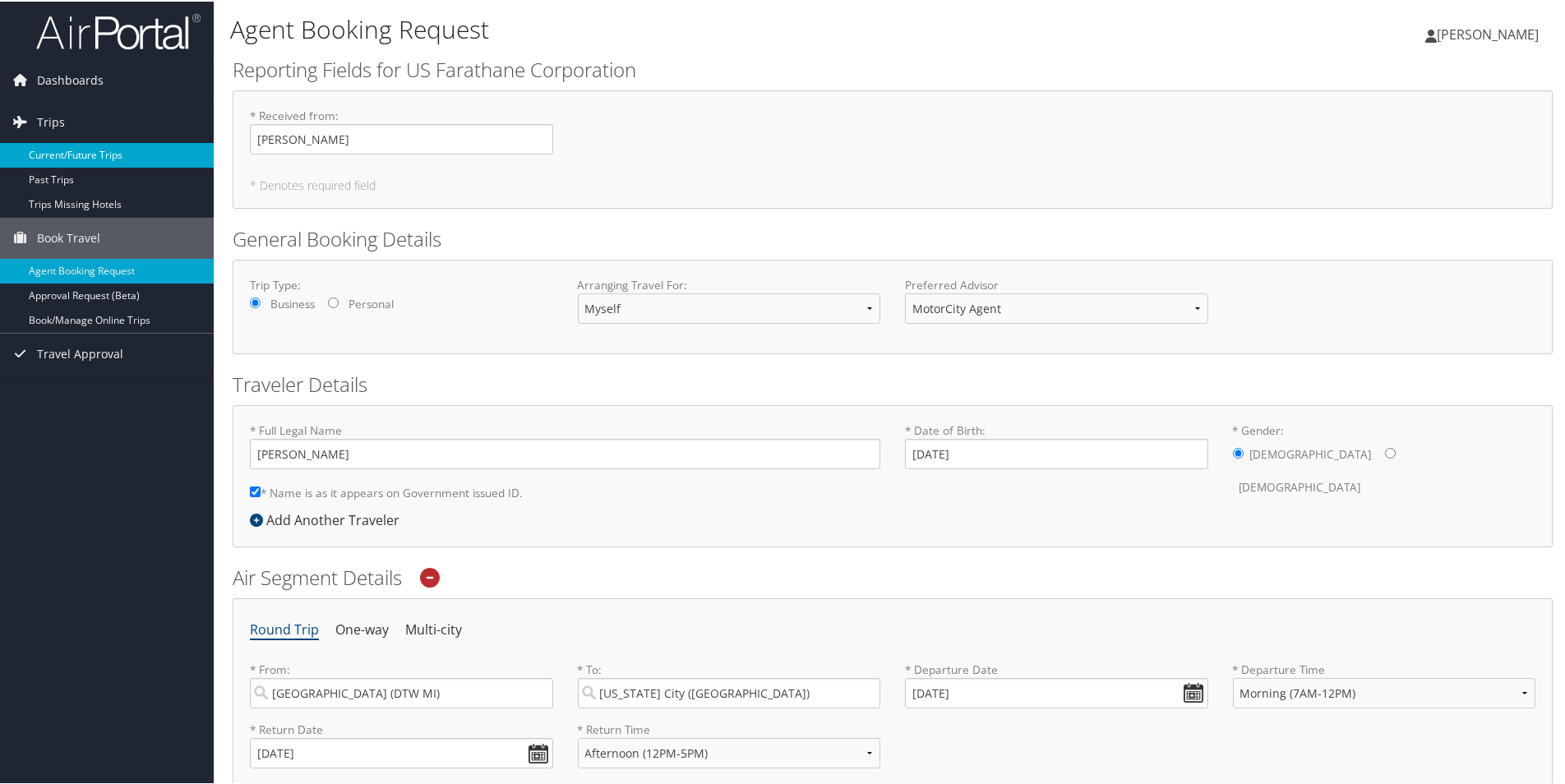
click at [51, 149] on link "Current/Future Trips" at bounding box center [106, 153] width 213 height 24
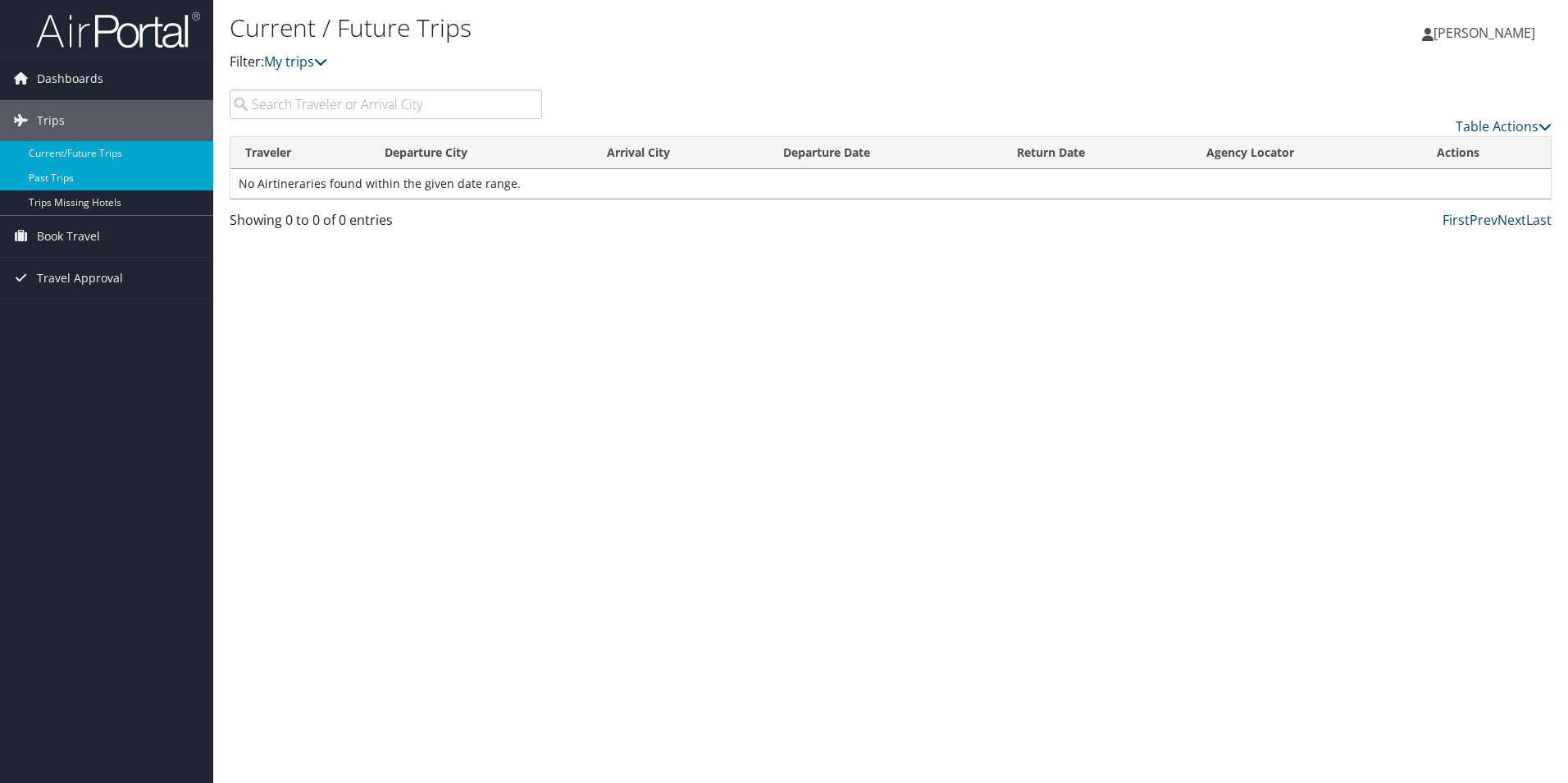
click at [59, 177] on link "Past Trips" at bounding box center [106, 177] width 213 height 24
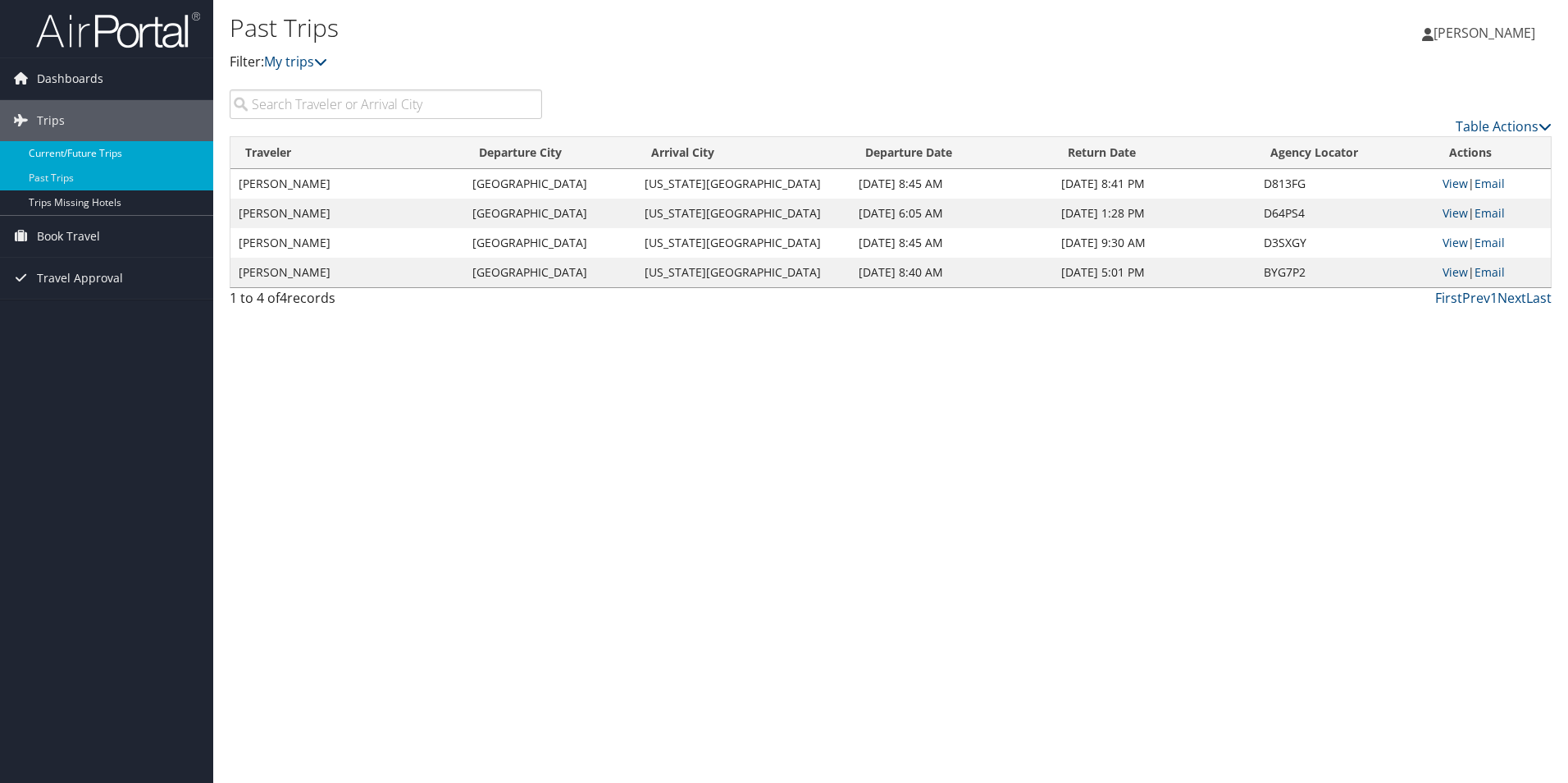
click at [113, 152] on link "Current/Future Trips" at bounding box center [106, 153] width 213 height 24
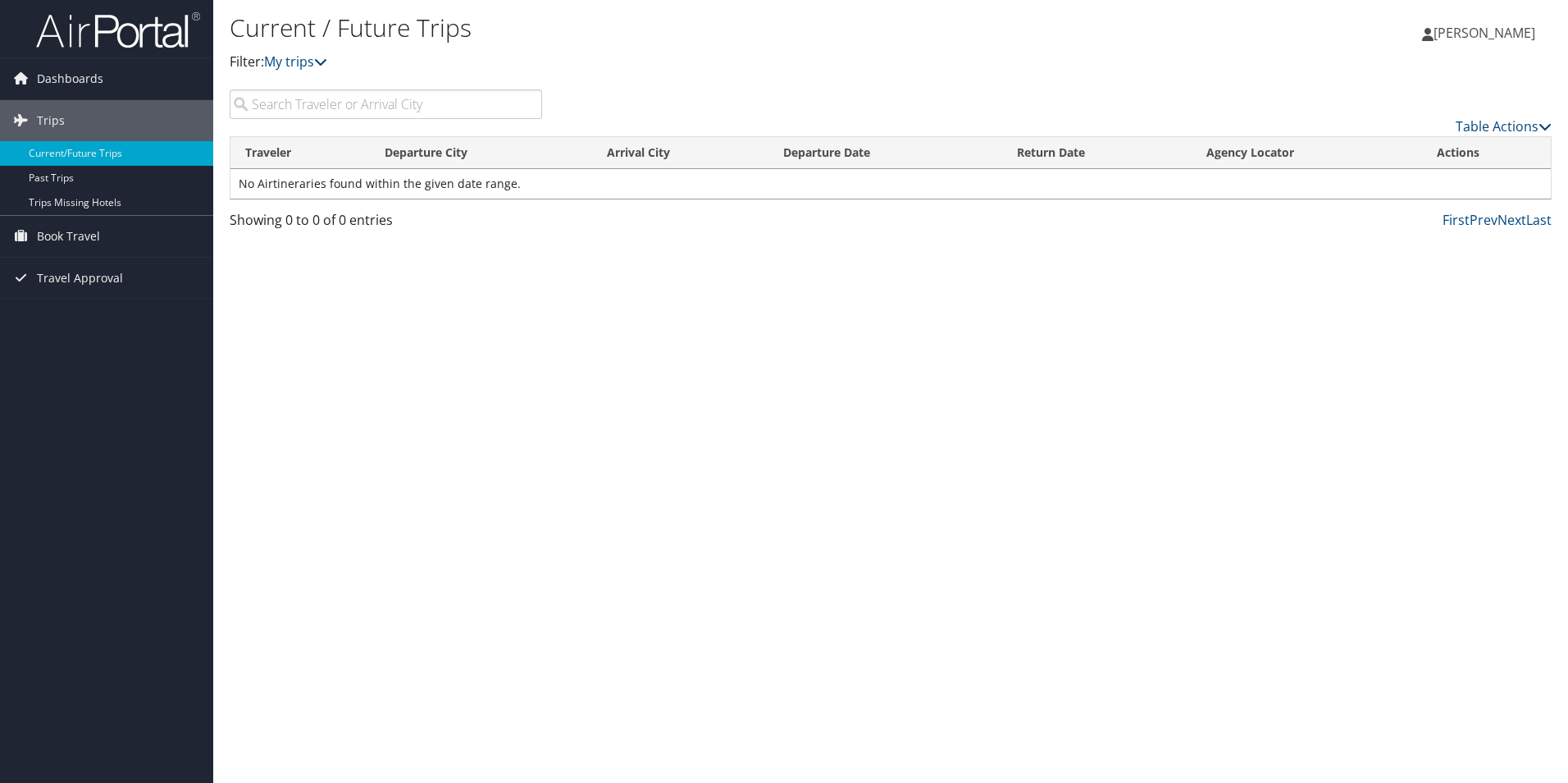
click at [1464, 40] on span "[PERSON_NAME]" at bounding box center [1484, 32] width 102 height 18
click at [1373, 269] on link "Sign Out" at bounding box center [1443, 267] width 183 height 28
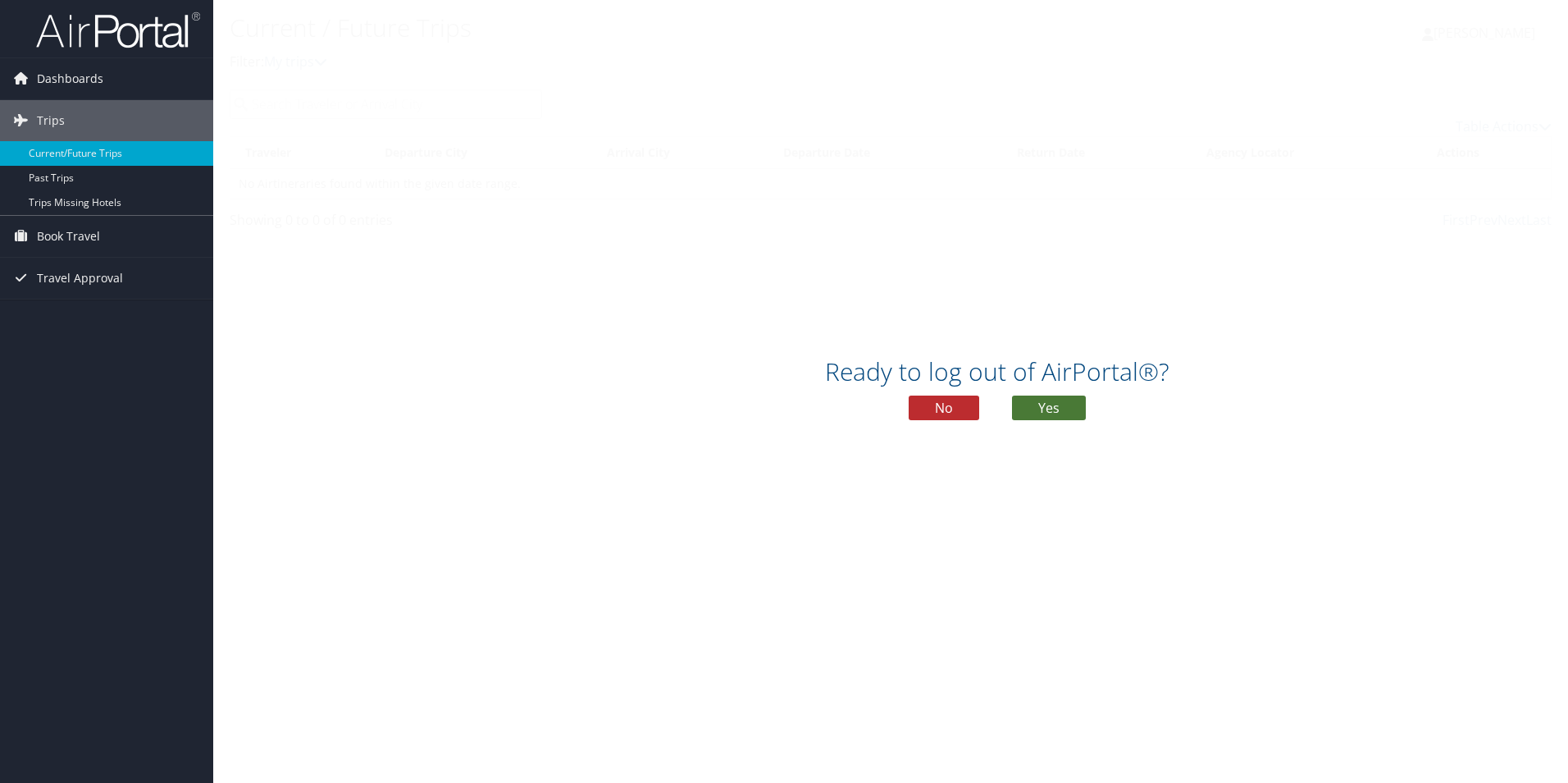
click at [1040, 408] on button "Yes" at bounding box center [1049, 407] width 74 height 24
